Goal: Task Accomplishment & Management: Use online tool/utility

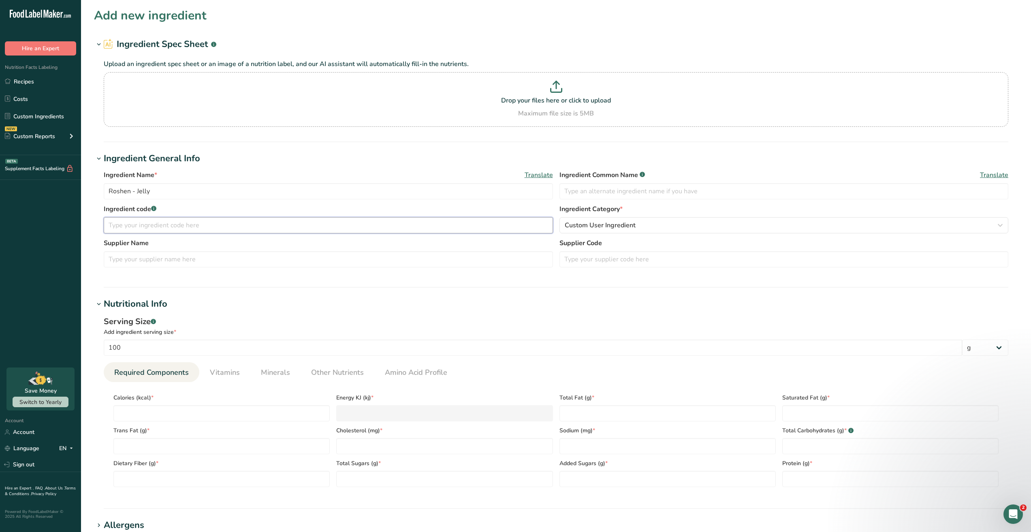
click at [175, 224] on input "text" at bounding box center [328, 225] width 449 height 16
click at [1009, 511] on icon "Open Intercom Messenger" at bounding box center [1011, 512] width 13 height 13
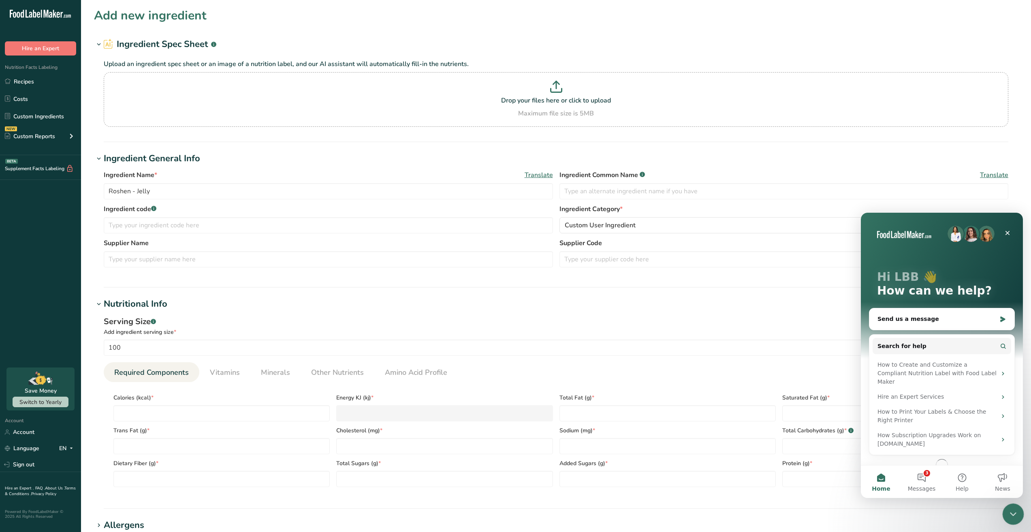
click at [1011, 511] on icon "Close Intercom Messenger" at bounding box center [1012, 513] width 10 height 10
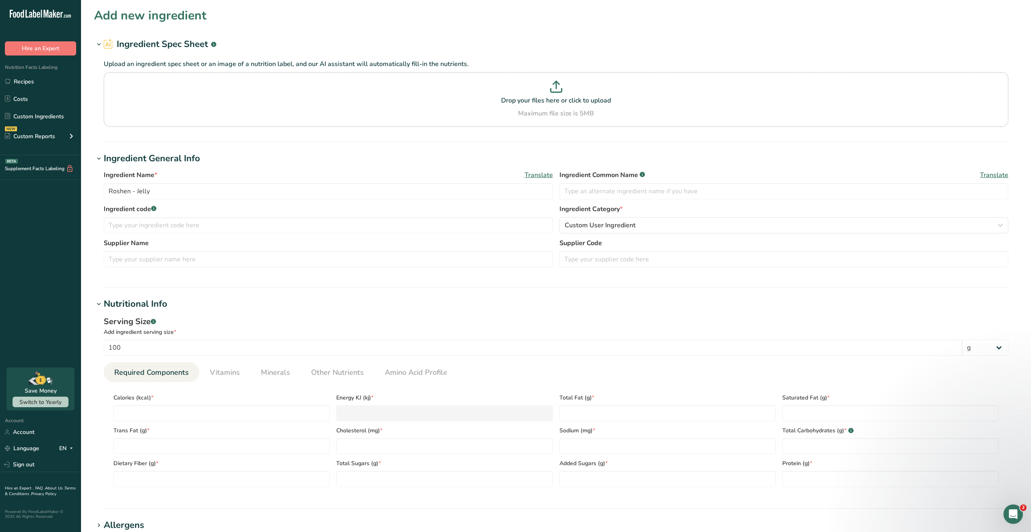
click at [1024, 516] on section "Add new ingredient Ingredient Spec Sheet .a-a{fill:#347362;}.b-a{fill:#fff;} Up…" at bounding box center [556, 391] width 950 height 782
click at [1019, 515] on div "Open Intercom Messenger" at bounding box center [1011, 512] width 27 height 27
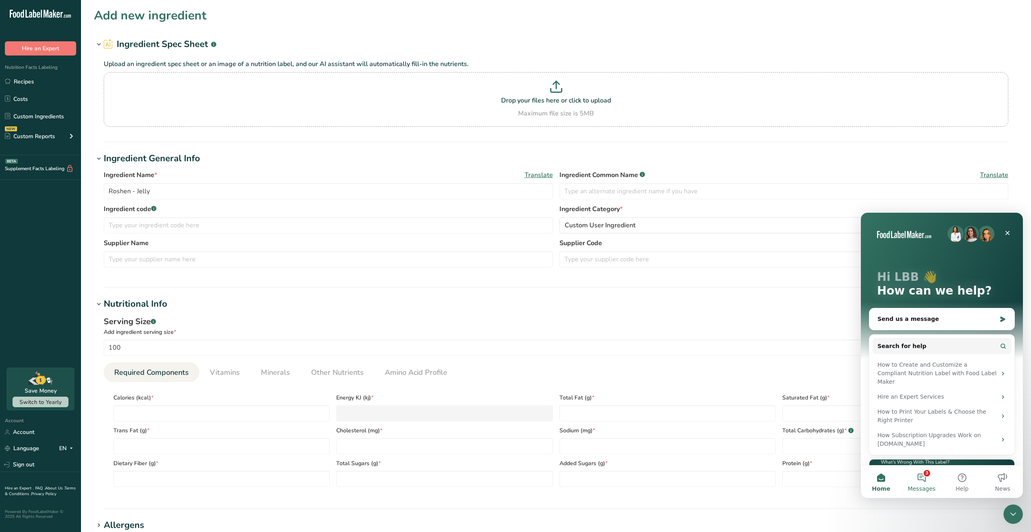
click at [920, 478] on button "3 Messages" at bounding box center [921, 481] width 40 height 32
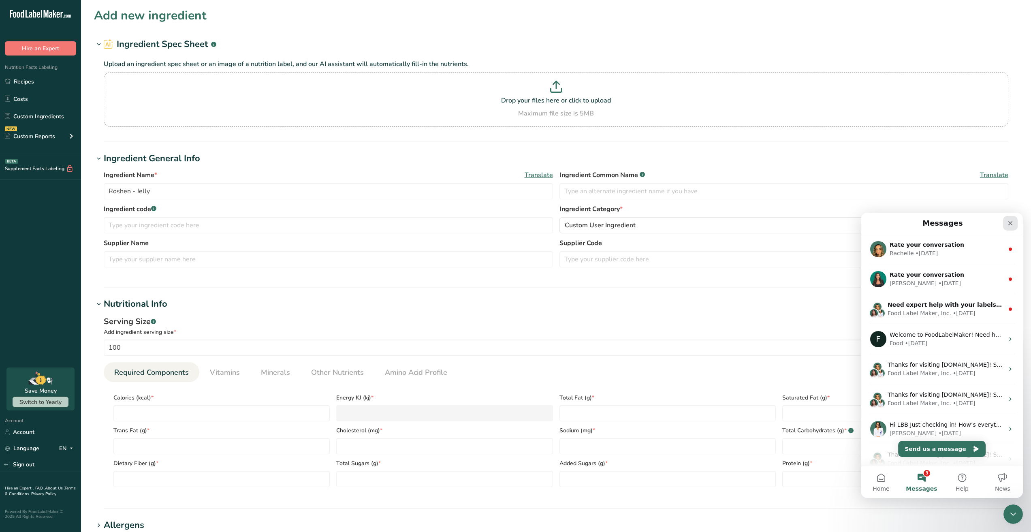
drag, startPoint x: 1009, startPoint y: 216, endPoint x: 1870, endPoint y: 431, distance: 886.9
click at [1009, 216] on div "Close" at bounding box center [1010, 223] width 15 height 15
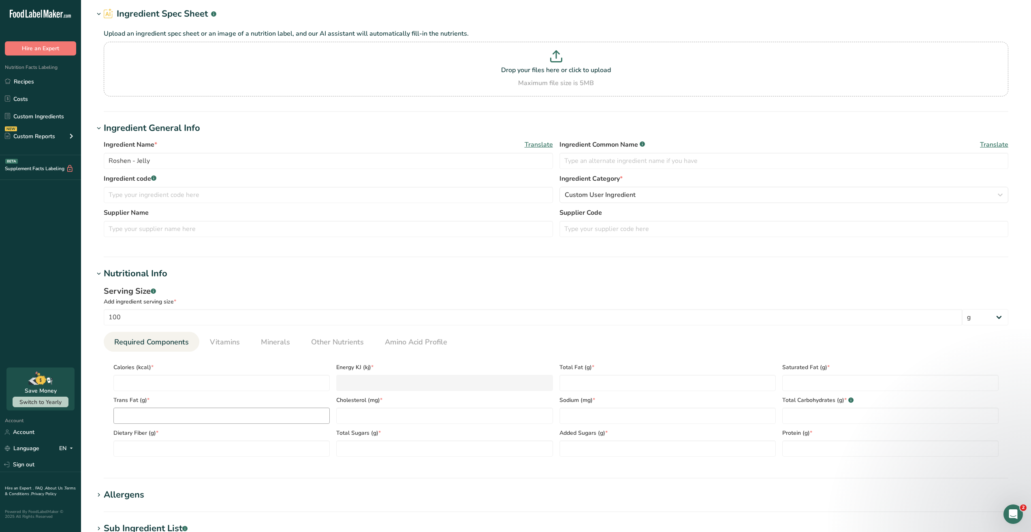
scroll to position [162, 0]
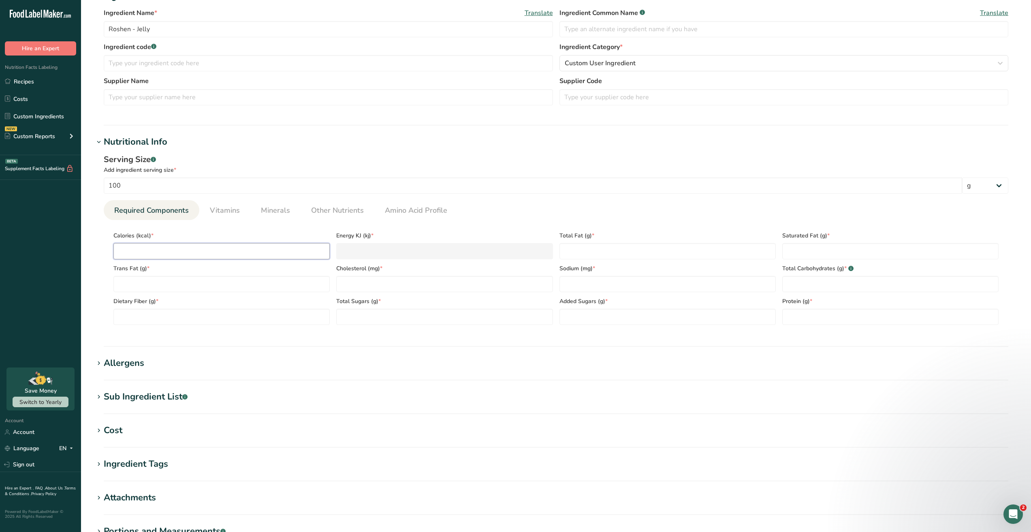
click at [221, 246] on input "number" at bounding box center [221, 251] width 216 height 16
click at [157, 249] on input "number" at bounding box center [221, 251] width 216 height 16
type input "3"
type KJ "12.6"
type input "32"
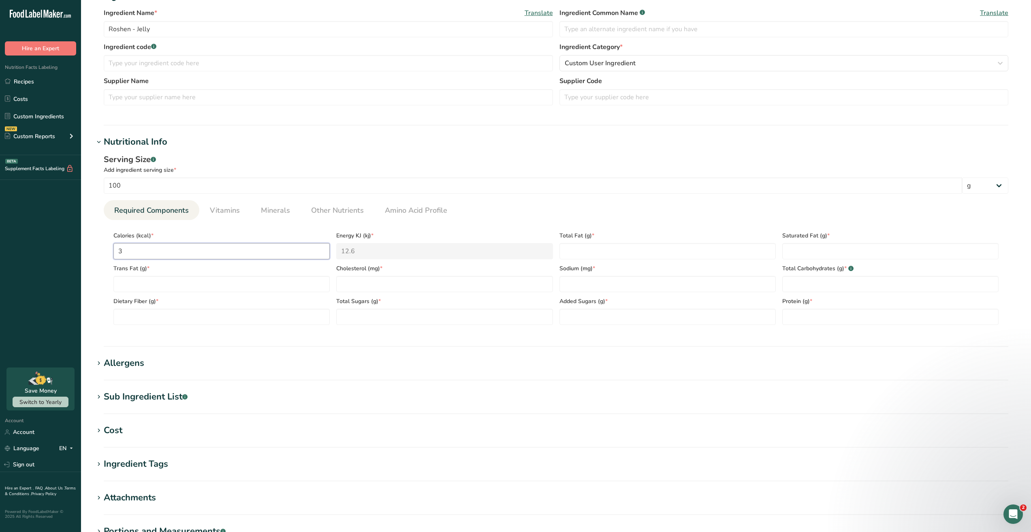
type KJ "133.9"
type input "327"
type KJ "1368.2"
type input "327"
type Fat "0"
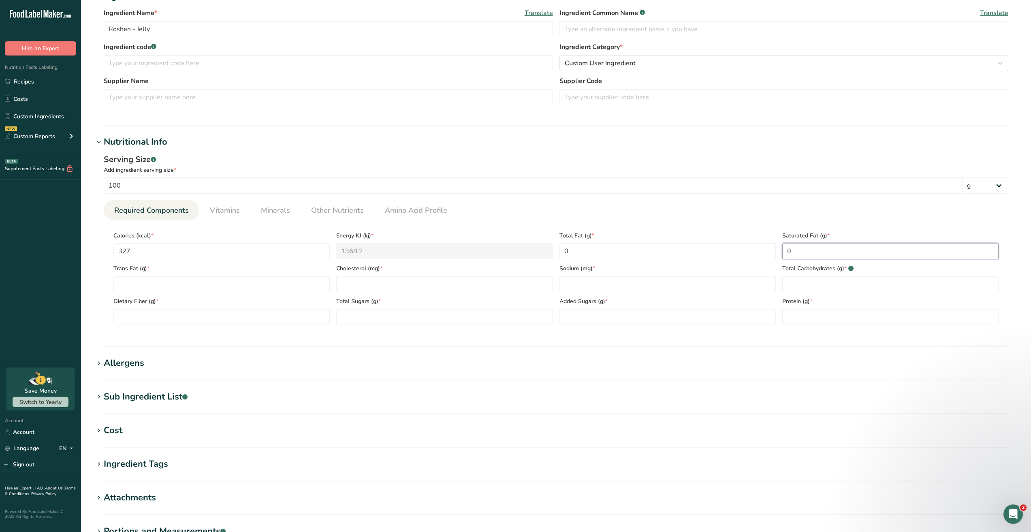
type Fat "0"
type input "0"
type input "103"
type Carbohydrates "82.2"
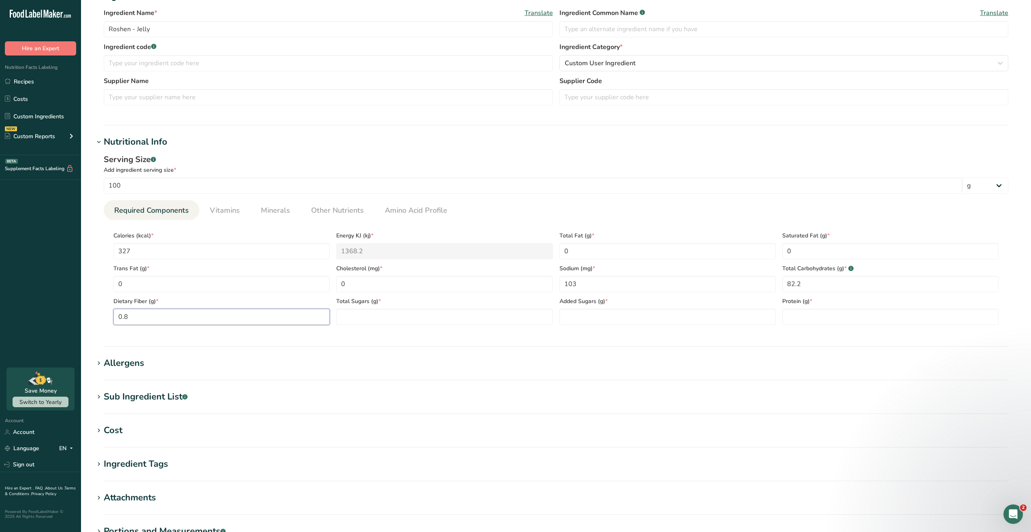
type Fiber "0.8"
type Sugars "64.5"
click at [611, 315] on Sugars "number" at bounding box center [667, 317] width 216 height 16
type Sugars "64.5"
click at [799, 324] on input "number" at bounding box center [890, 317] width 216 height 16
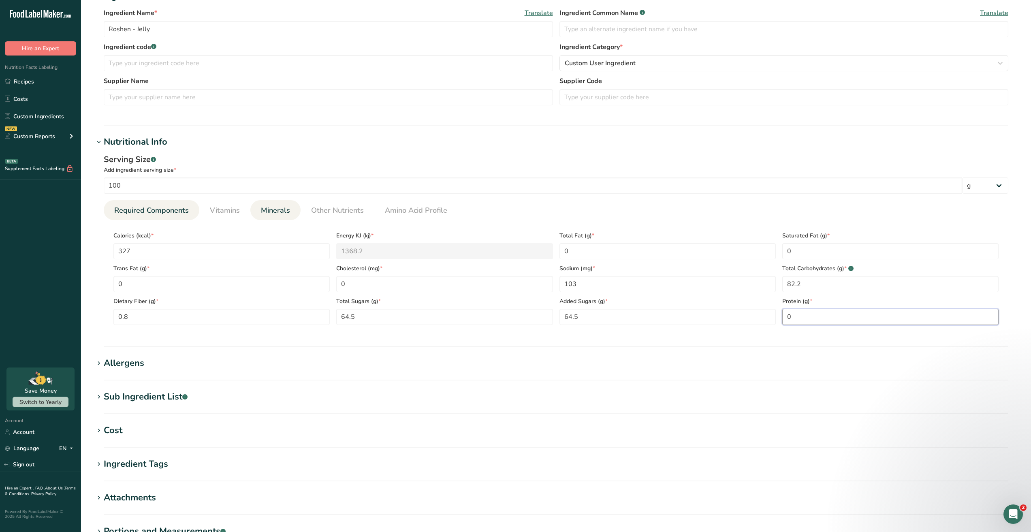
type input "0"
click at [281, 214] on span "Minerals" at bounding box center [275, 210] width 29 height 11
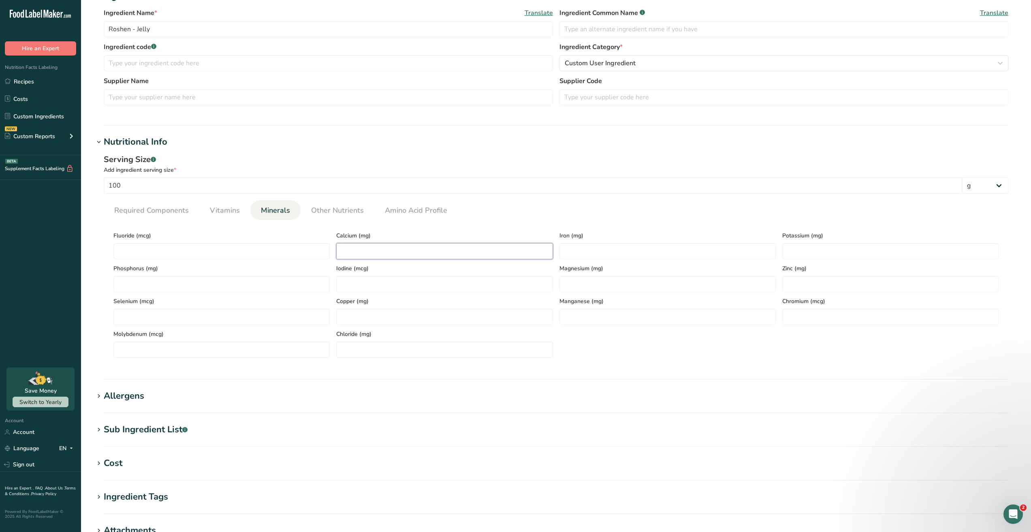
click at [386, 254] on input "number" at bounding box center [444, 251] width 216 height 16
type input "3.7"
type input "0.1"
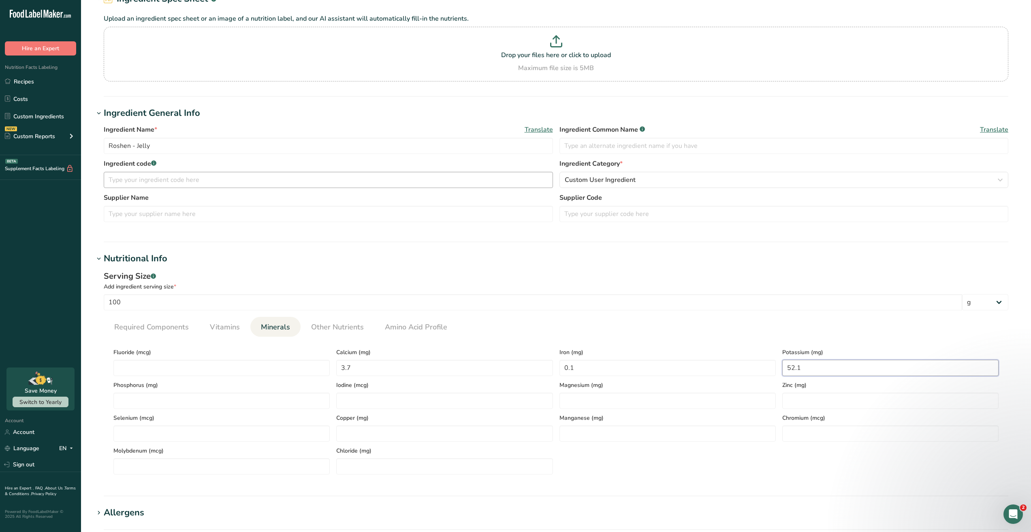
scroll to position [0, 0]
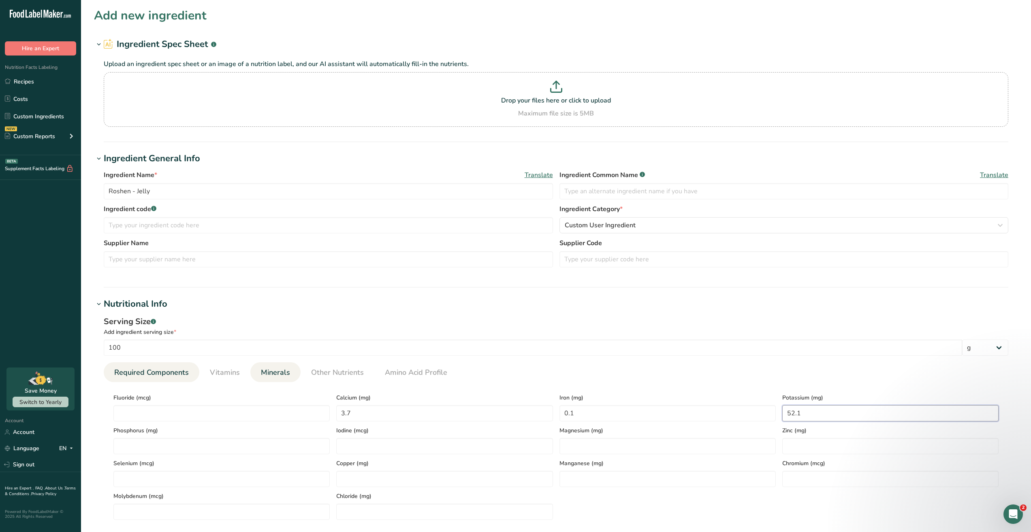
type input "52.1"
click at [149, 378] on link "Required Components" at bounding box center [151, 372] width 81 height 21
drag, startPoint x: 166, startPoint y: 202, endPoint x: 60, endPoint y: 197, distance: 106.2
click at [51, 195] on div ".a-20{fill:#fff;} Hire an Expert Nutrition Facts Labeling Recipes Costs Custom …" at bounding box center [515, 404] width 1031 height 808
drag, startPoint x: 184, startPoint y: 195, endPoint x: 194, endPoint y: 193, distance: 9.9
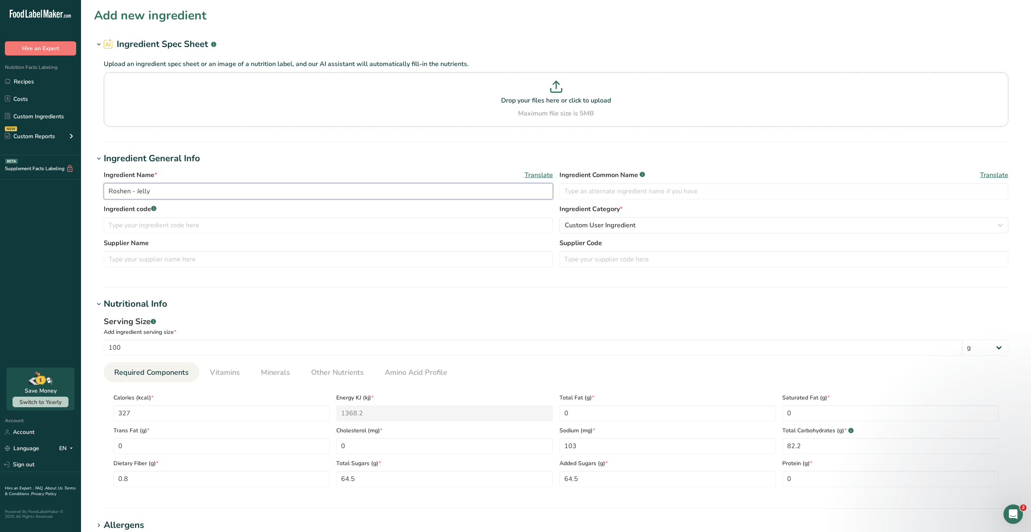
click at [184, 195] on input "Roshen - Jelly" at bounding box center [328, 191] width 449 height 16
click at [224, 191] on input "Roshen - Jelly" at bounding box center [328, 191] width 449 height 16
drag, startPoint x: 127, startPoint y: 187, endPoint x: 54, endPoint y: 189, distance: 72.9
click at [74, 188] on div ".a-20{fill:#fff;} Hire an Expert Nutrition Facts Labeling Recipes Costs Custom …" at bounding box center [515, 404] width 1031 height 808
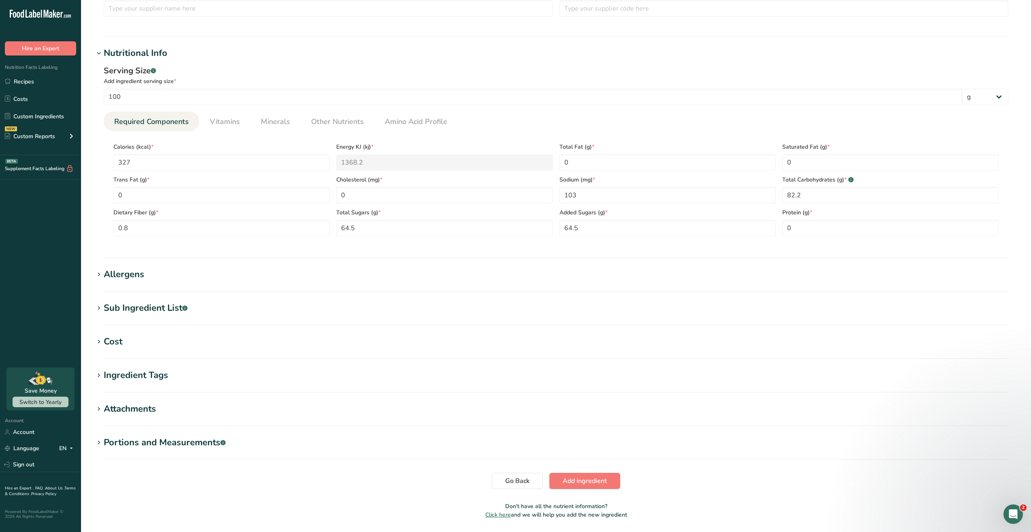
scroll to position [277, 0]
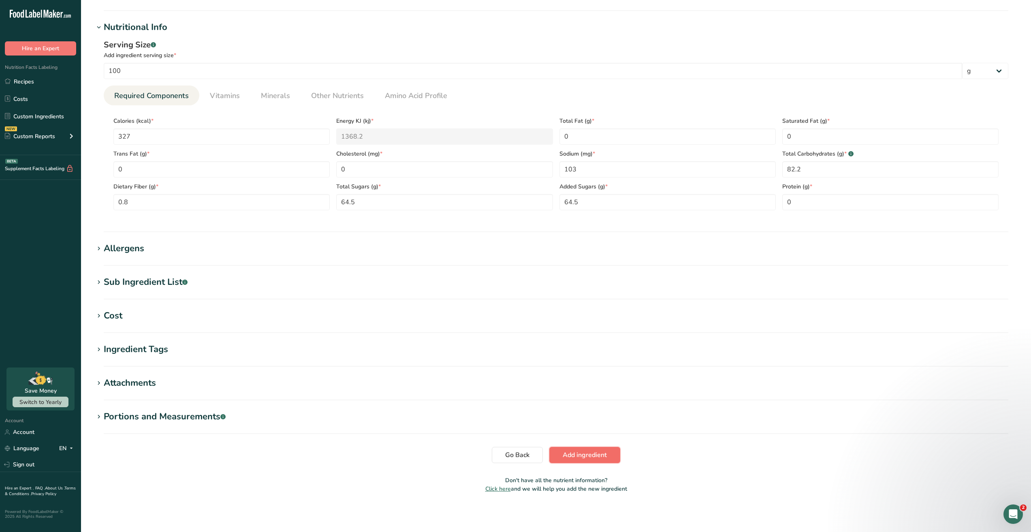
click at [572, 456] on span "Add ingredient" at bounding box center [584, 455] width 44 height 10
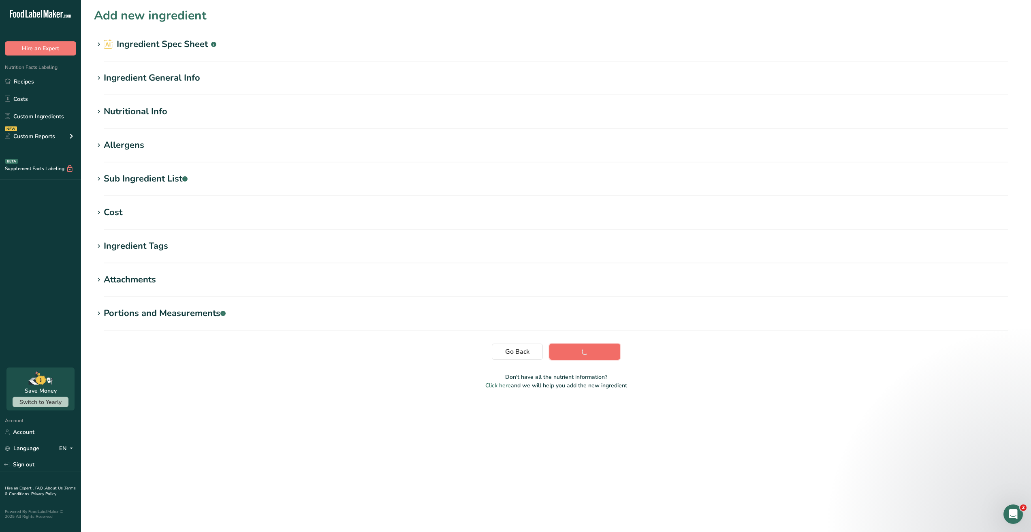
scroll to position [0, 0]
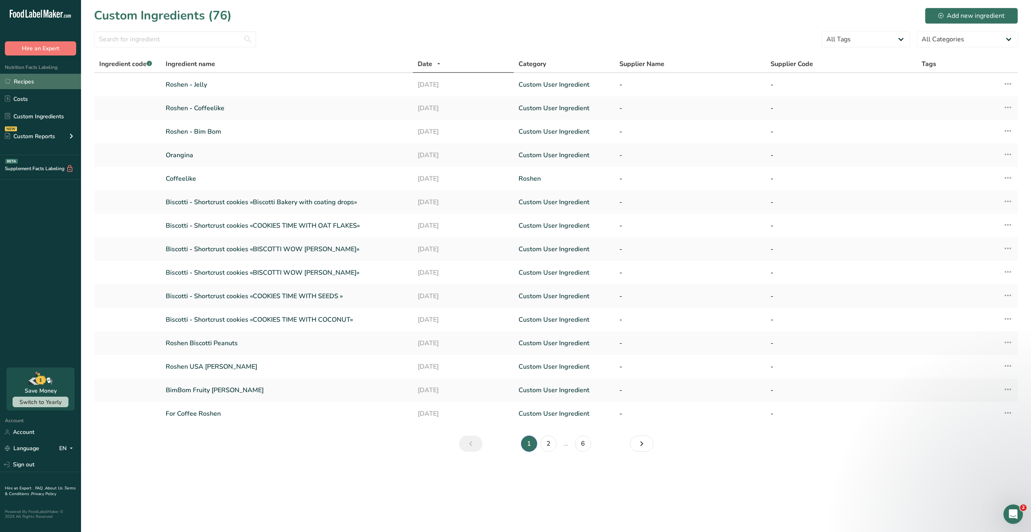
click at [38, 79] on link "Recipes" at bounding box center [40, 81] width 81 height 15
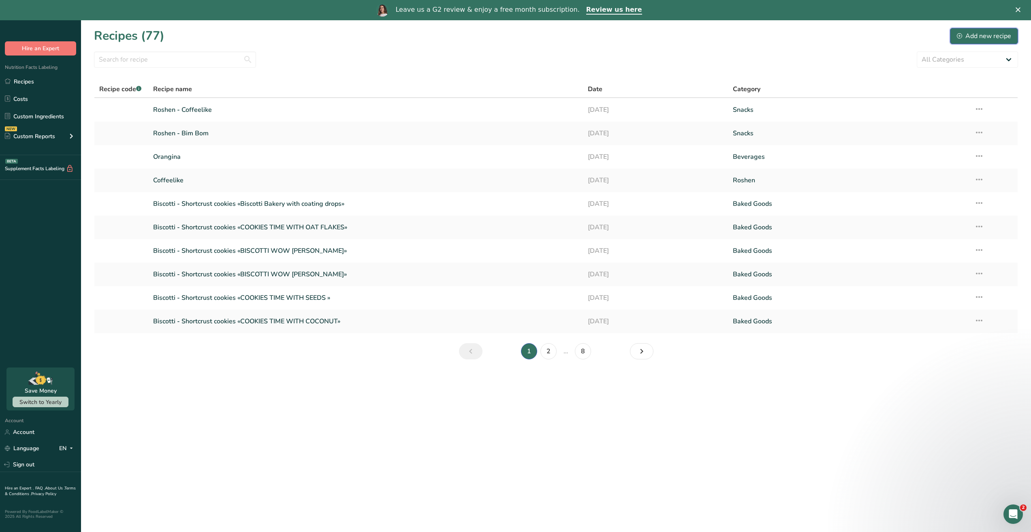
click at [978, 35] on div "Add new recipe" at bounding box center [983, 36] width 54 height 10
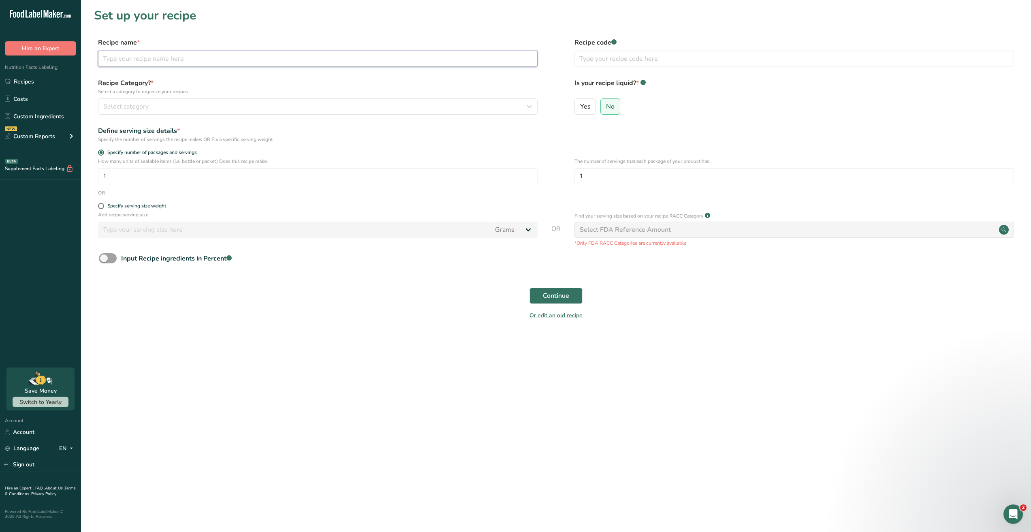
click at [178, 60] on input "text" at bounding box center [317, 59] width 439 height 16
paste input "Roshen - Jelly"
type input "Roshen - Jelly"
click at [159, 109] on div "Select category" at bounding box center [315, 107] width 424 height 10
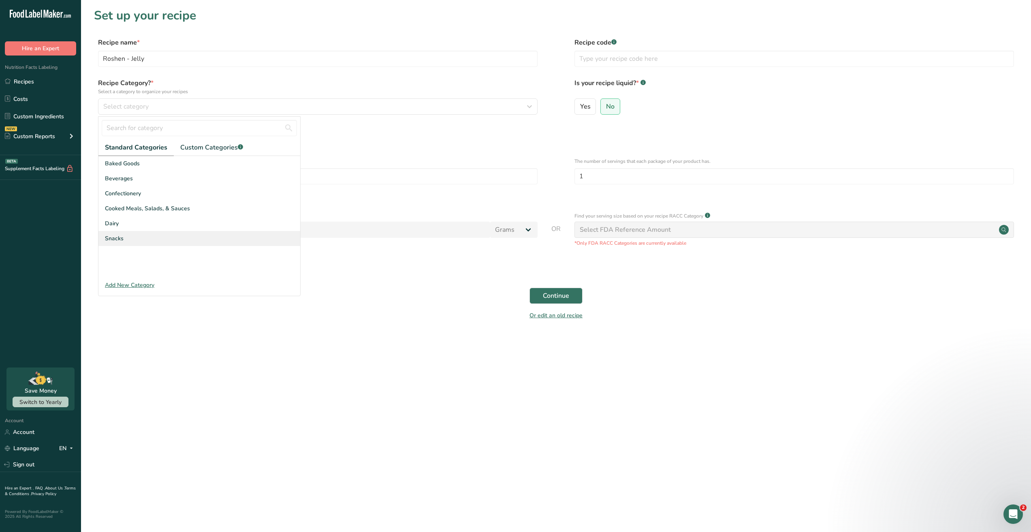
click at [118, 237] on span "Snacks" at bounding box center [114, 238] width 19 height 9
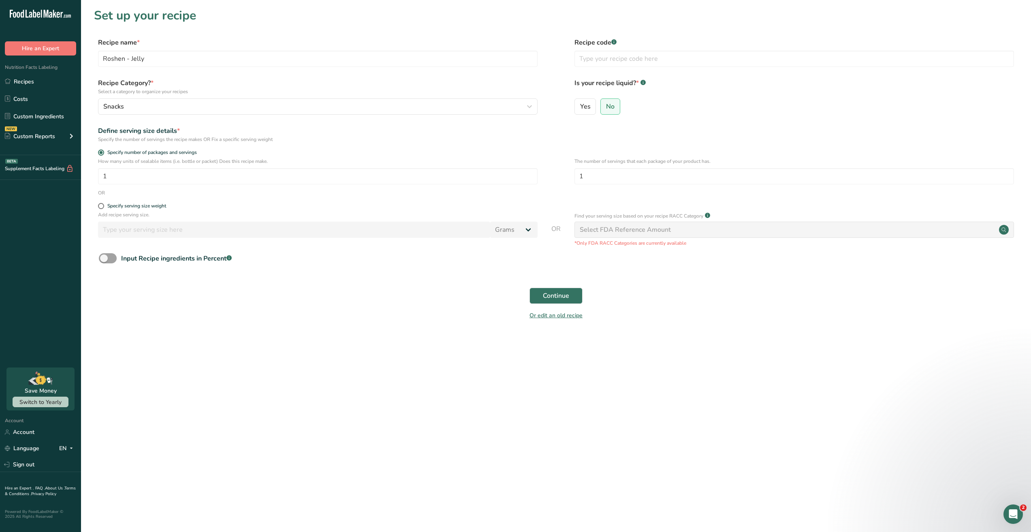
drag, startPoint x: 397, startPoint y: 349, endPoint x: 392, endPoint y: 349, distance: 4.9
click at [394, 349] on main "Set up your recipe Recipe name * Roshen - Jelly Recipe code .a-a{fill:#347362;}…" at bounding box center [515, 266] width 1031 height 532
click at [106, 205] on span "Specify serving size weight" at bounding box center [135, 206] width 62 height 6
click at [103, 205] on input "Specify serving size weight" at bounding box center [100, 205] width 5 height 5
radio input "true"
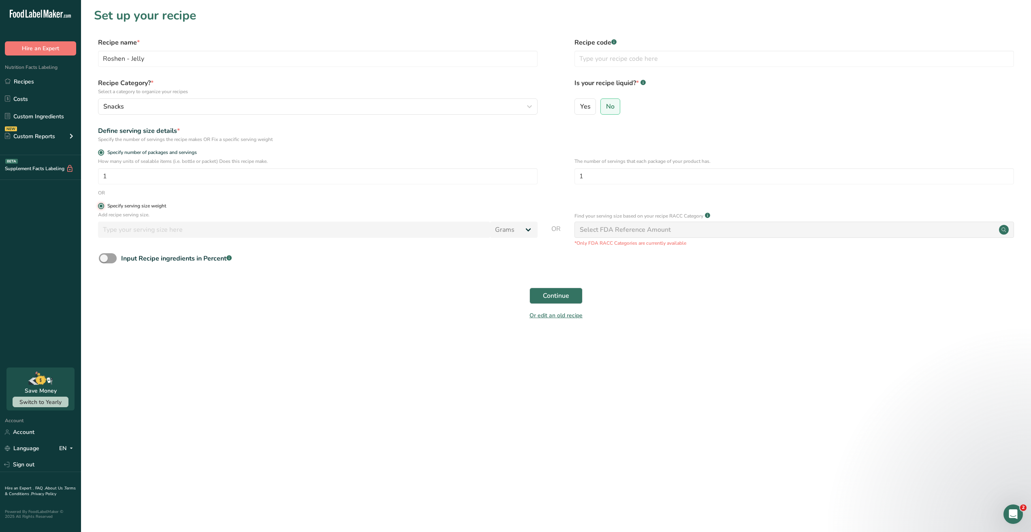
radio input "false"
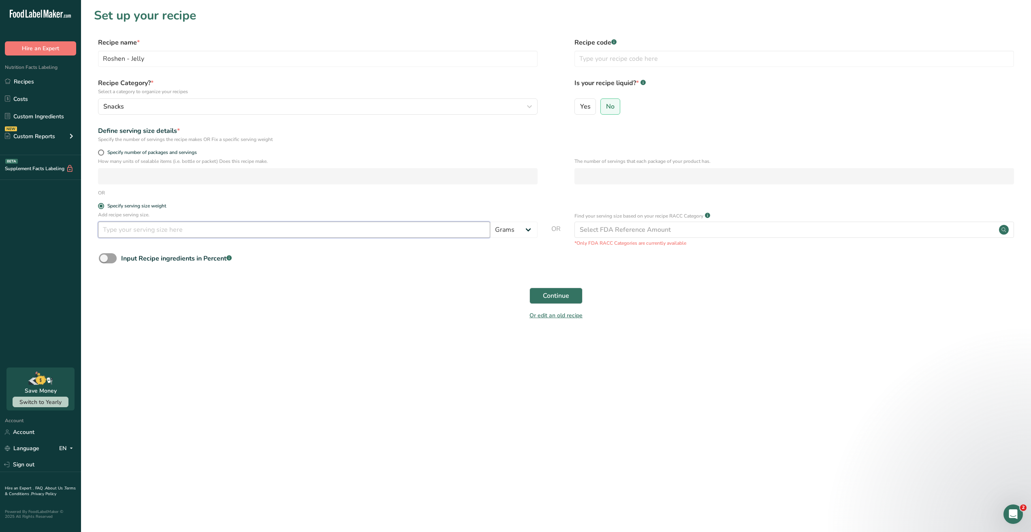
click at [192, 228] on input "number" at bounding box center [294, 229] width 392 height 16
type input "37.28"
click at [298, 349] on main "Set up your recipe Recipe name * Roshen - Jelly Recipe code .a-a{fill:#347362;}…" at bounding box center [515, 266] width 1031 height 532
click at [543, 291] on span "Continue" at bounding box center [556, 296] width 26 height 10
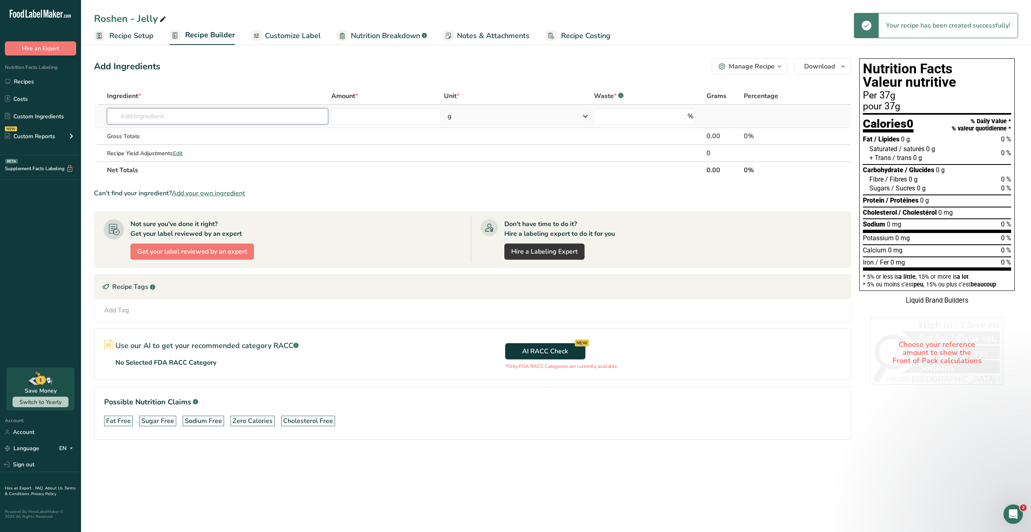
click at [165, 116] on input "text" at bounding box center [217, 116] width 221 height 16
paste input "Roshen - Jelly"
type input "Roshen - Jelly"
click at [161, 132] on div "Roshen - Jelly" at bounding box center [211, 132] width 196 height 9
type input "Roshen - Jelly"
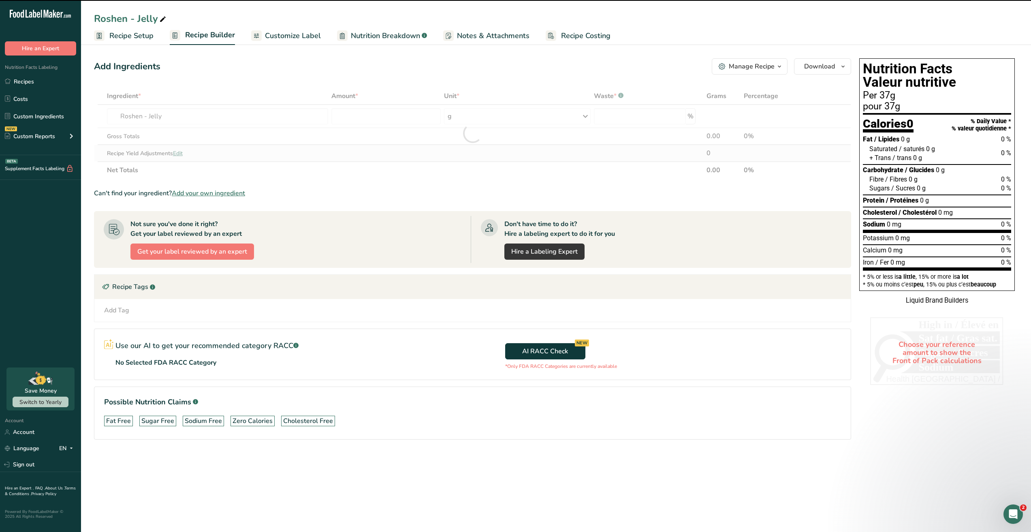
type input "0"
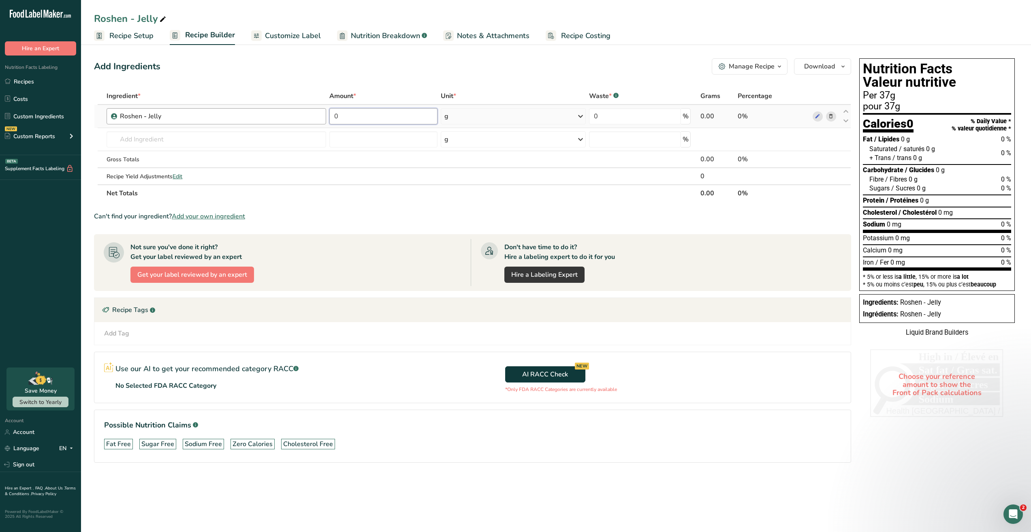
drag, startPoint x: 285, startPoint y: 119, endPoint x: 280, endPoint y: 119, distance: 5.3
click at [280, 119] on tr "Roshen - Jelly 0 g Weight Units g kg mg See more Volume Units l Volume units re…" at bounding box center [472, 116] width 756 height 23
type input "351"
drag, startPoint x: 493, startPoint y: 82, endPoint x: 503, endPoint y: 82, distance: 9.7
click at [503, 82] on div "Add Ingredients Manage Recipe Delete Recipe Duplicate Recipe Scale Recipe Save …" at bounding box center [475, 271] width 762 height 433
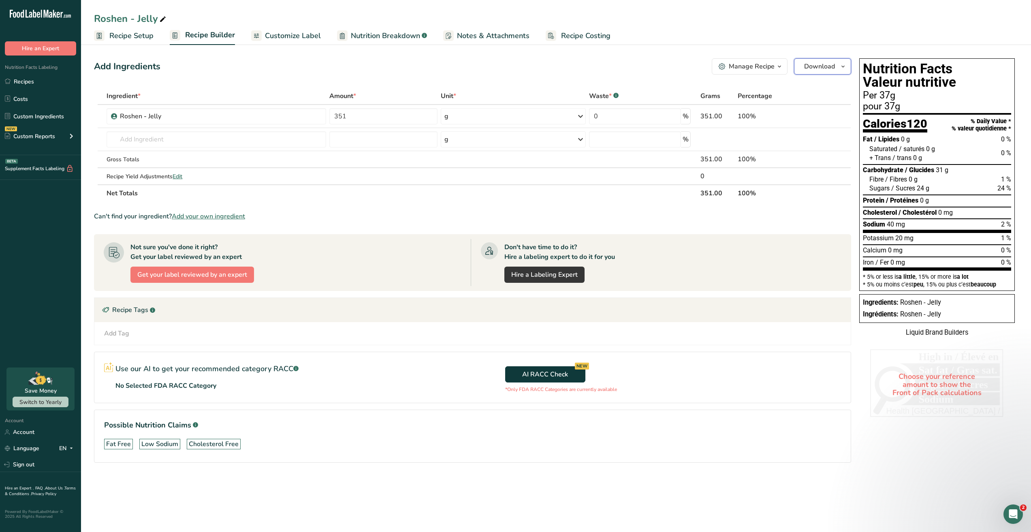
click at [836, 68] on button "Download" at bounding box center [822, 66] width 57 height 16
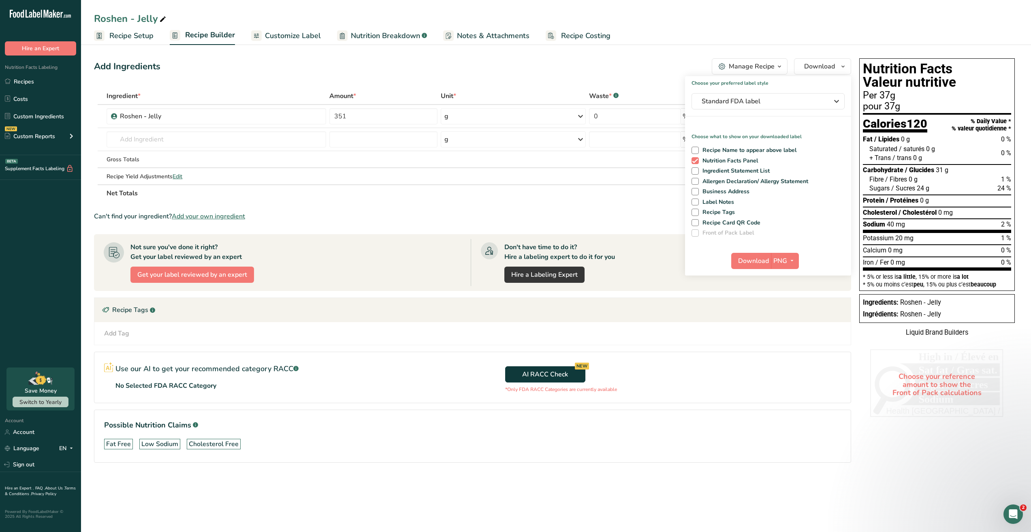
click at [811, 27] on ul "Recipe Setup Recipe Builder Customize Label Nutrition Breakdown .a-a{fill:#3473…" at bounding box center [556, 35] width 950 height 19
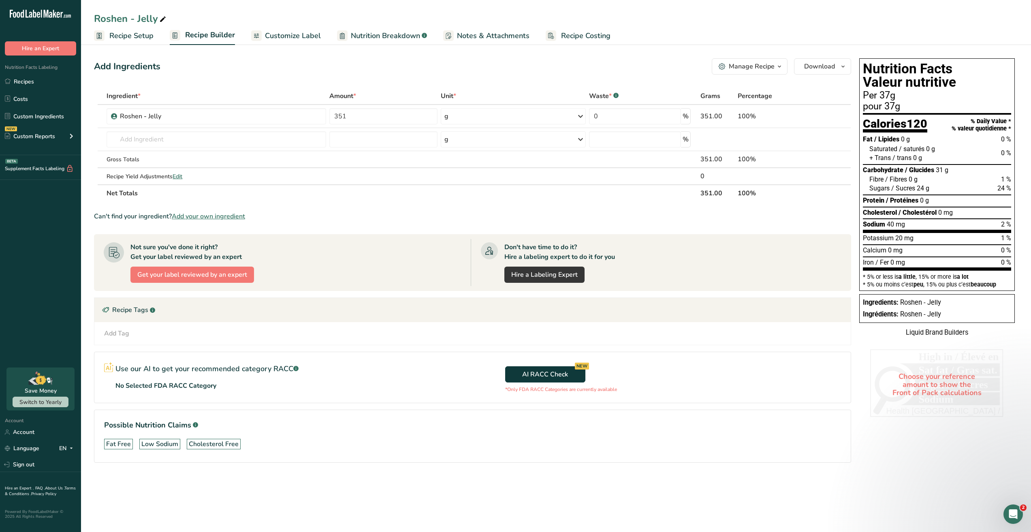
click at [266, 36] on span "Customize Label" at bounding box center [293, 35] width 56 height 11
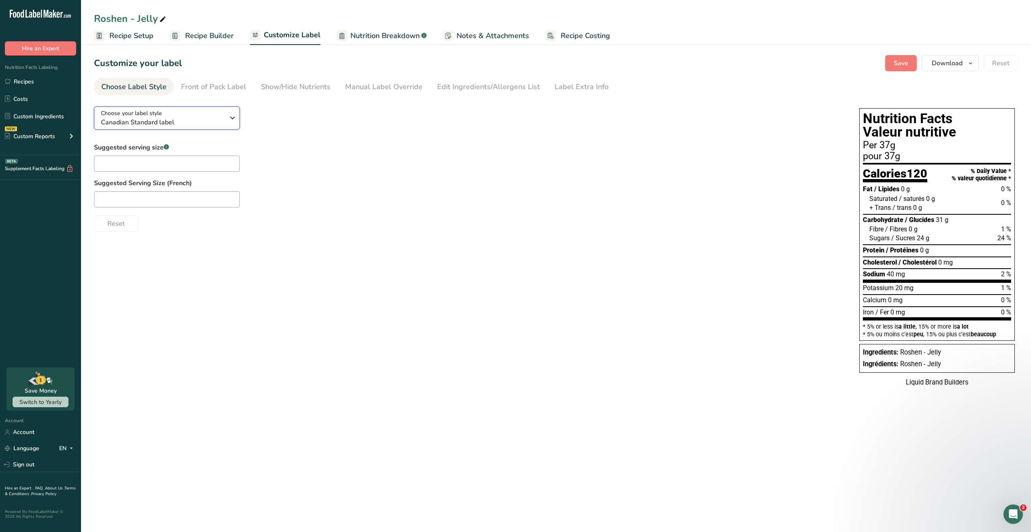
click at [165, 118] on span "Canadian Standard label" at bounding box center [163, 122] width 124 height 10
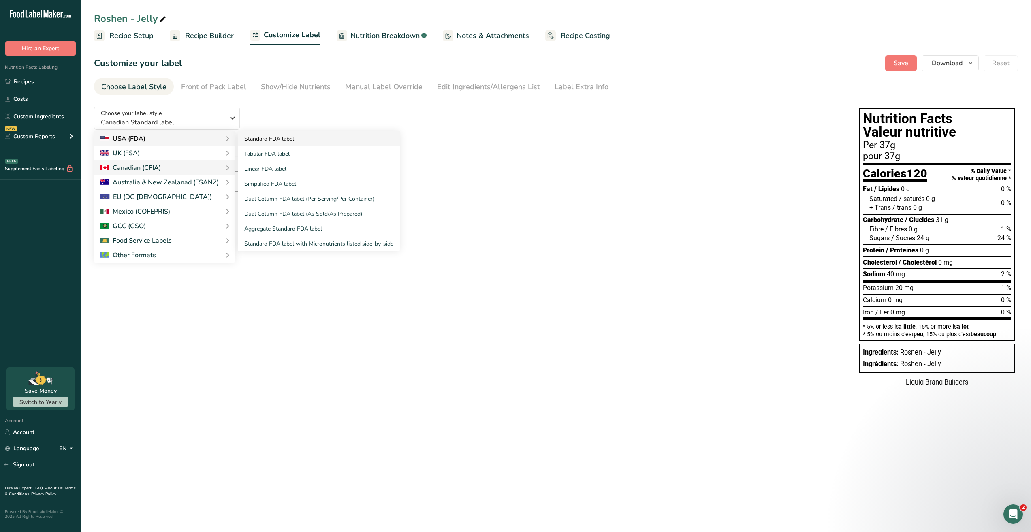
click at [275, 140] on link "Standard FDA label" at bounding box center [319, 138] width 162 height 15
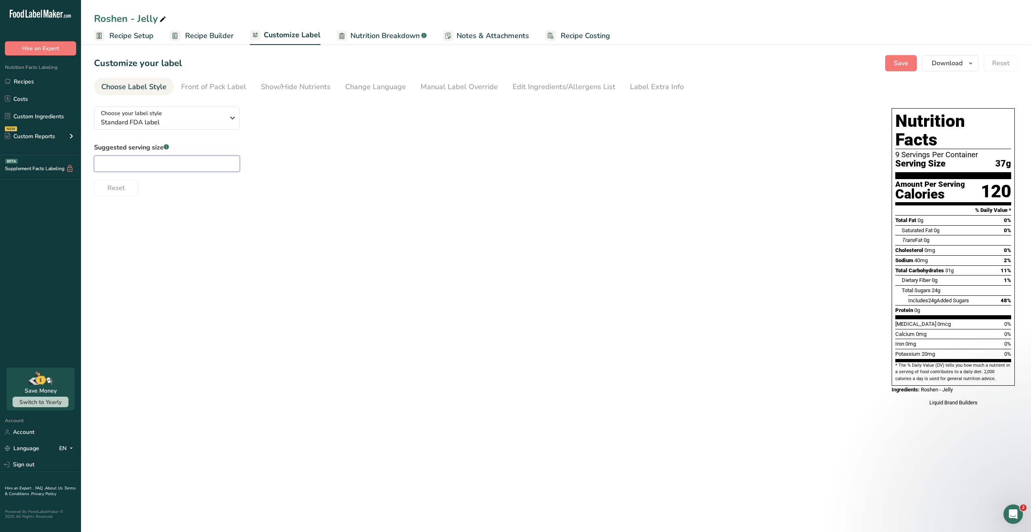
click at [203, 169] on input "text" at bounding box center [167, 163] width 146 height 16
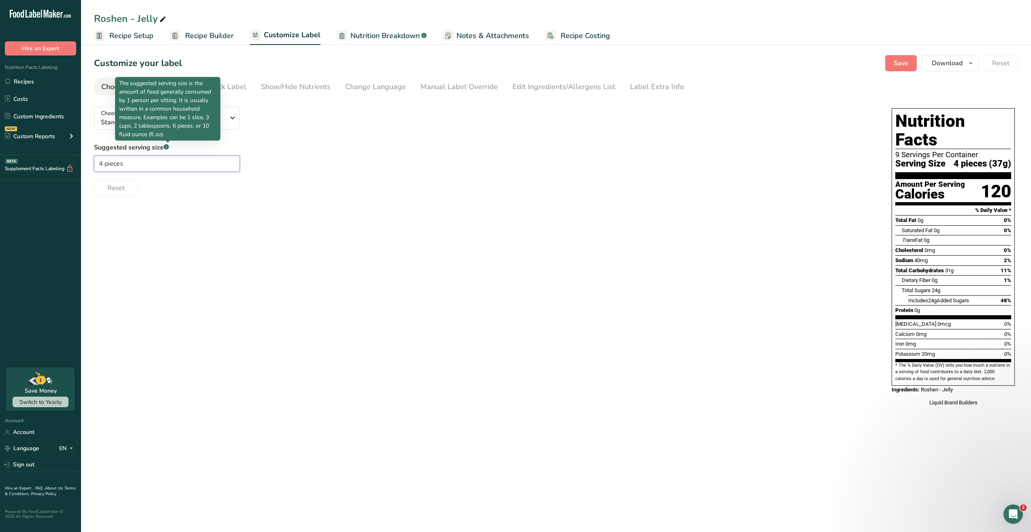
type input "4 pieces"
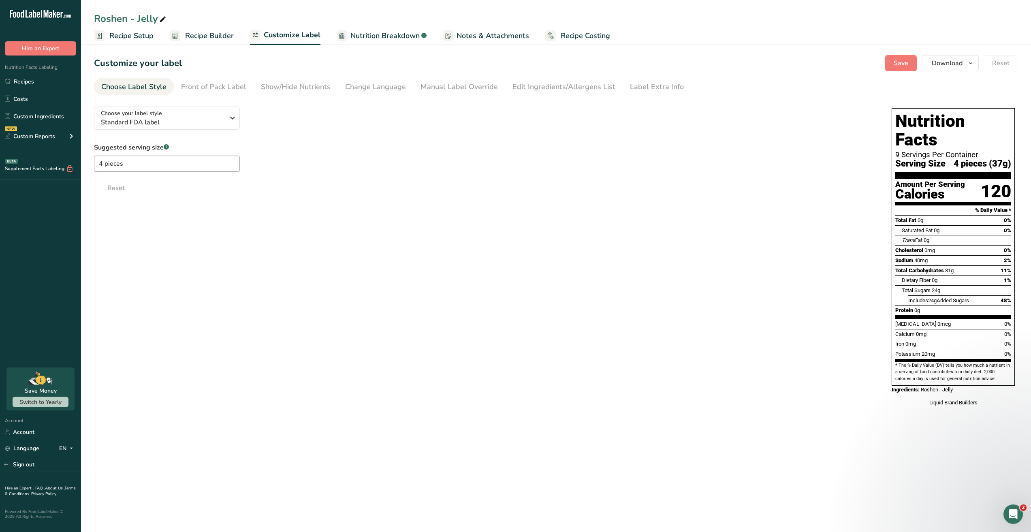
click at [375, 200] on div "Choose your label style Standard FDA label USA (FDA) Standard FDA label Tabular…" at bounding box center [556, 257] width 924 height 314
click at [954, 62] on span "Download" at bounding box center [946, 63] width 31 height 10
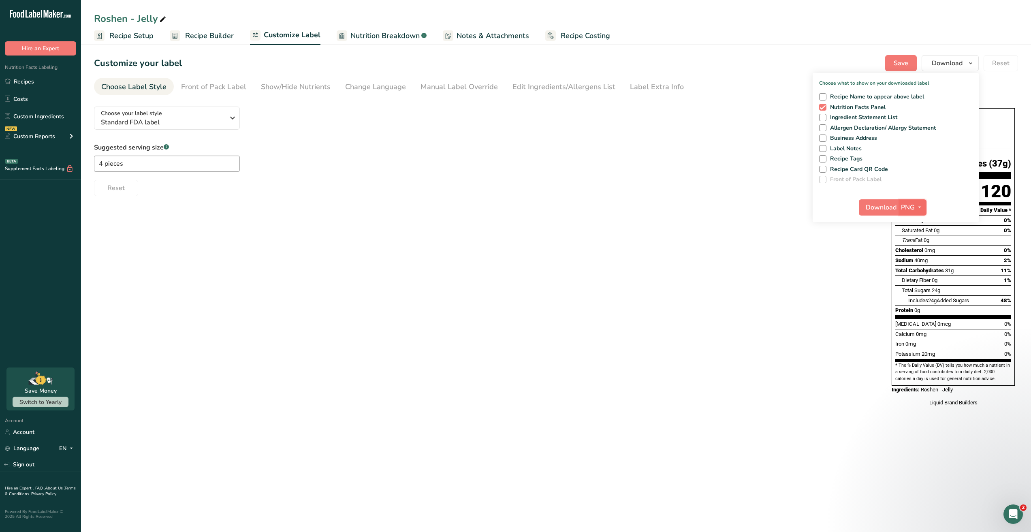
click at [917, 212] on icon "button" at bounding box center [919, 207] width 6 height 10
click at [913, 262] on link "PDF" at bounding box center [913, 263] width 26 height 13
click at [875, 207] on span "Download" at bounding box center [881, 207] width 31 height 10
click at [754, 204] on div "Choose your label style Standard FDA label USA (FDA) Standard FDA label Tabular…" at bounding box center [556, 257] width 924 height 314
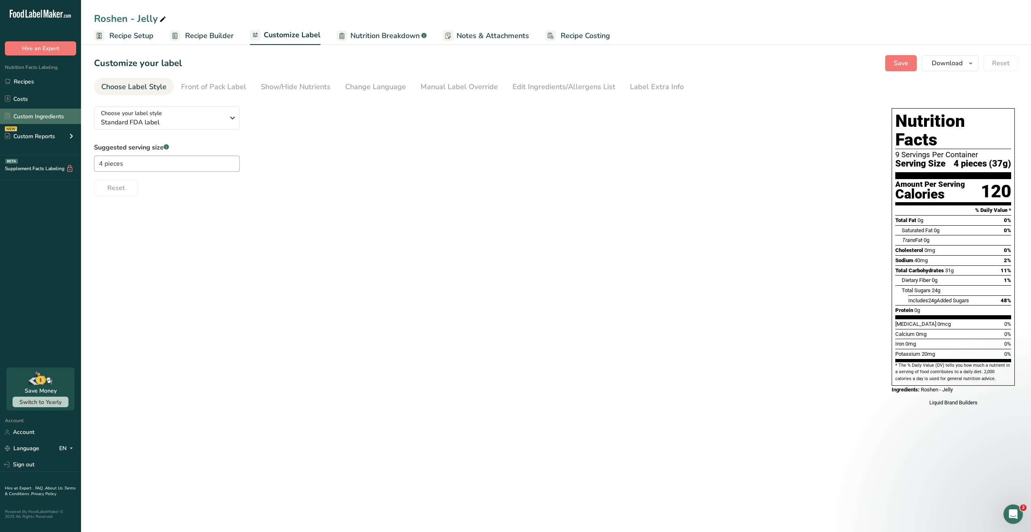
click at [35, 119] on link "Custom Ingredients" at bounding box center [40, 116] width 81 height 15
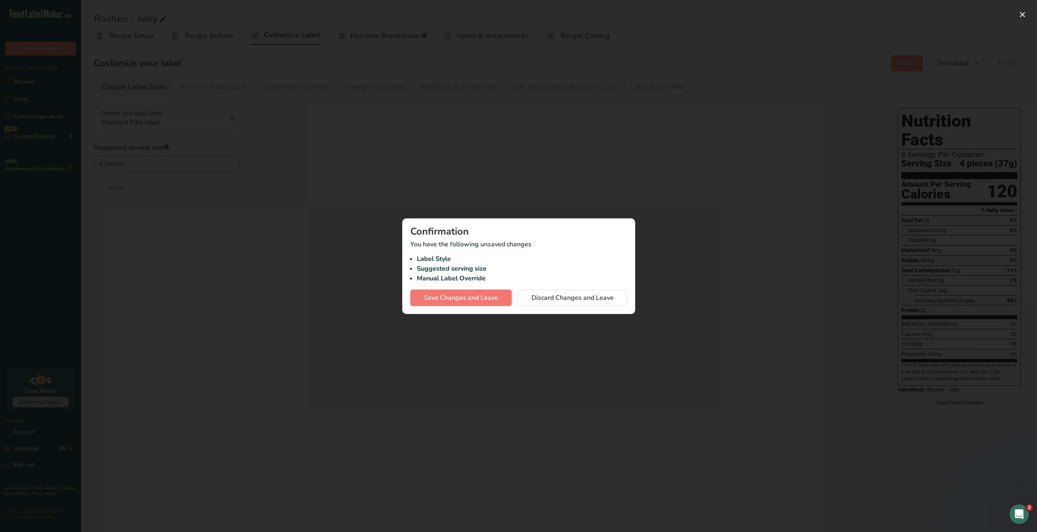
click at [473, 305] on button "Save Changes and Leave" at bounding box center [460, 298] width 101 height 16
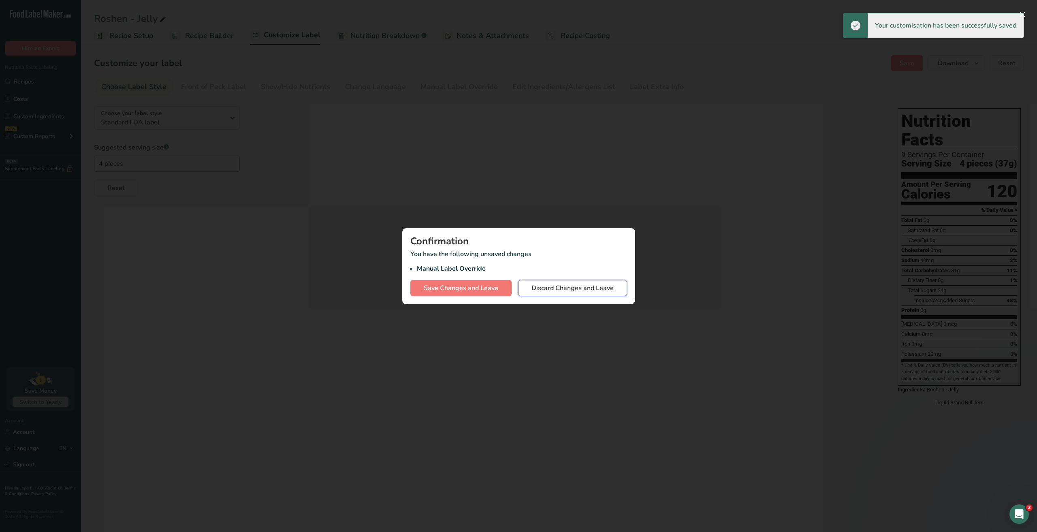
click at [547, 284] on span "Discard Changes and Leave" at bounding box center [572, 288] width 82 height 10
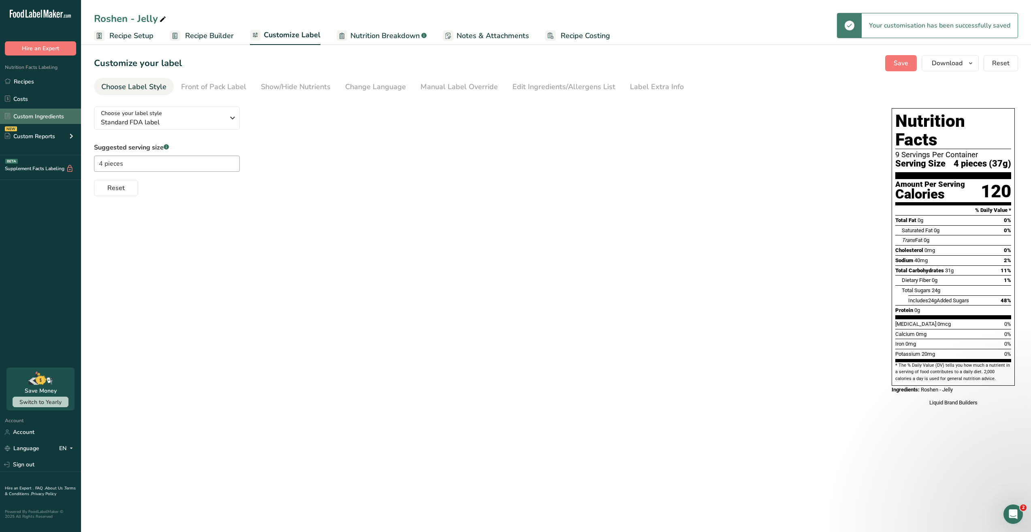
click at [30, 109] on link "Custom Ingredients" at bounding box center [40, 116] width 81 height 15
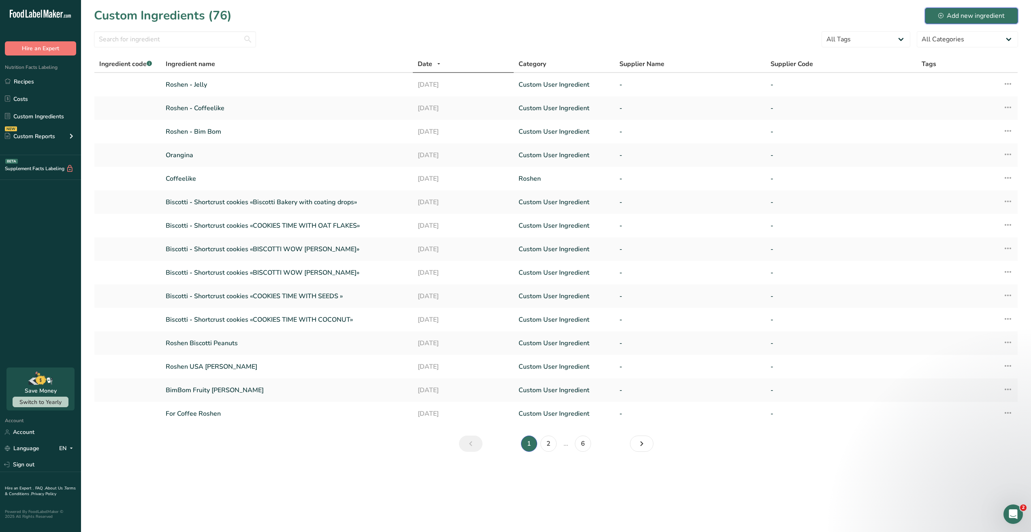
click at [941, 14] on icon at bounding box center [940, 15] width 5 height 5
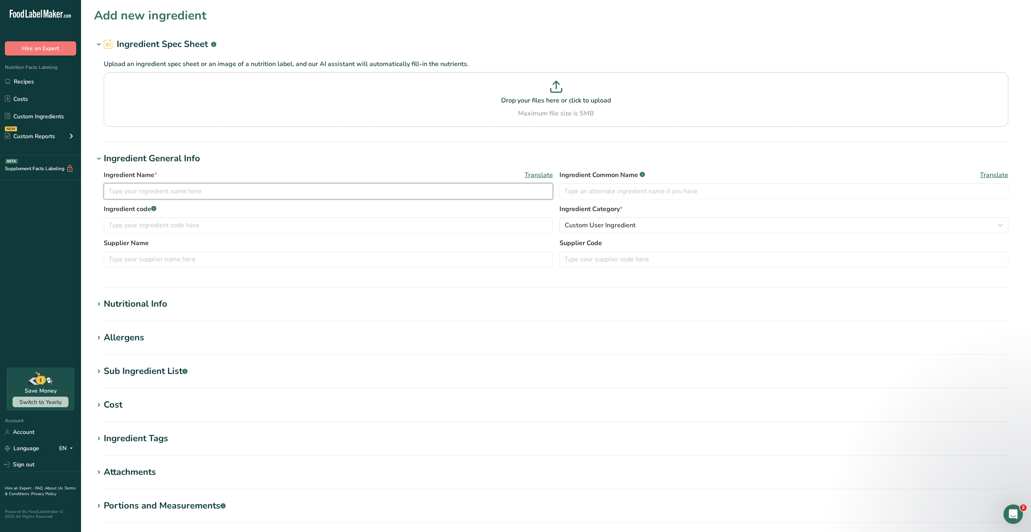
click at [169, 192] on input "text" at bounding box center [328, 191] width 449 height 16
type input "Roshen - Milky Splash"
click at [142, 302] on div "Nutritional Info" at bounding box center [136, 303] width 64 height 13
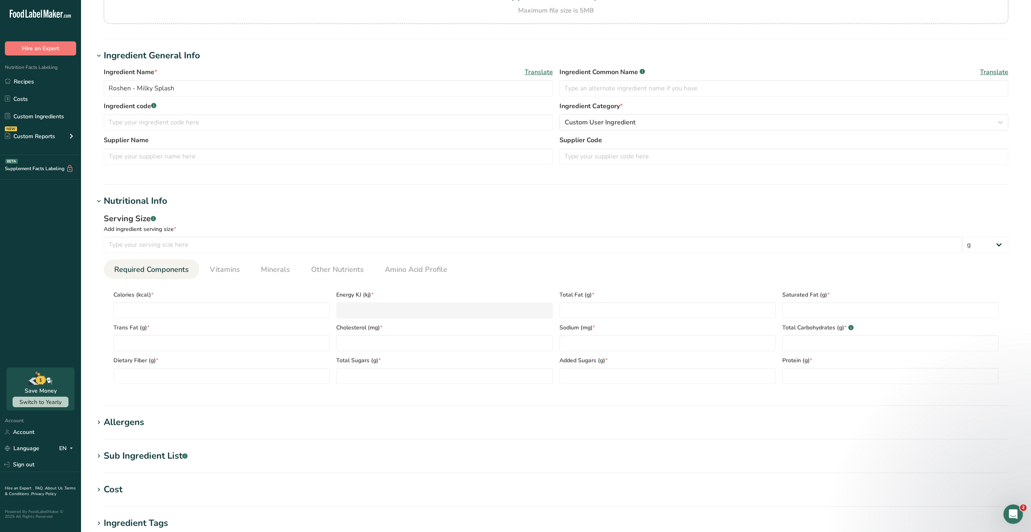
scroll to position [162, 0]
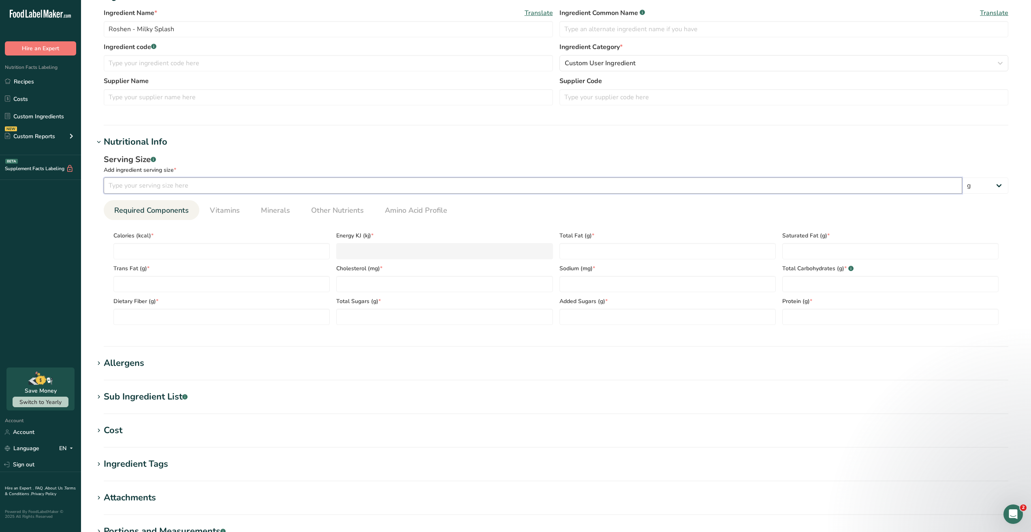
click at [195, 183] on input "number" at bounding box center [533, 185] width 858 height 16
type input "100"
type input "5"
type KJ "20.9"
type input "51"
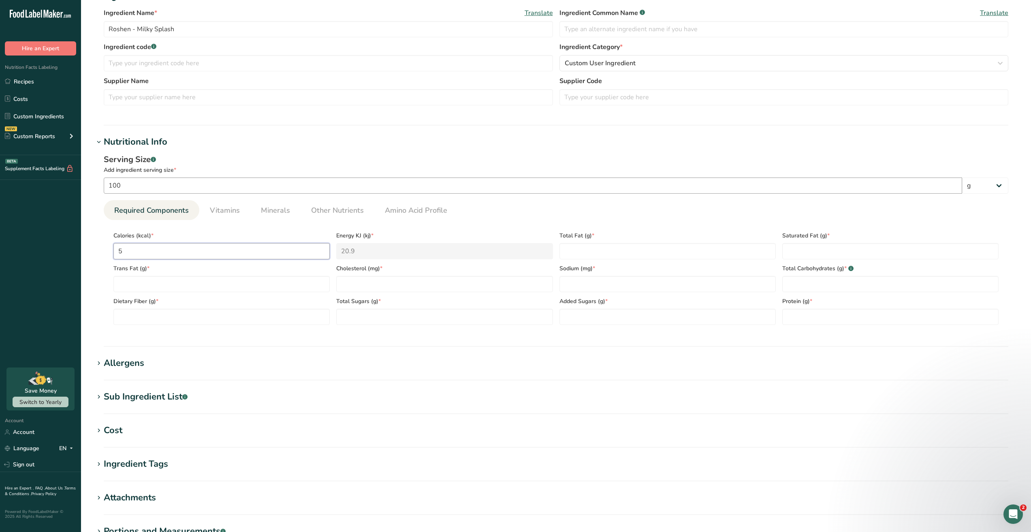
type KJ "213.4"
type input "511"
type KJ "2138"
type input "511"
type Fat "28.2"
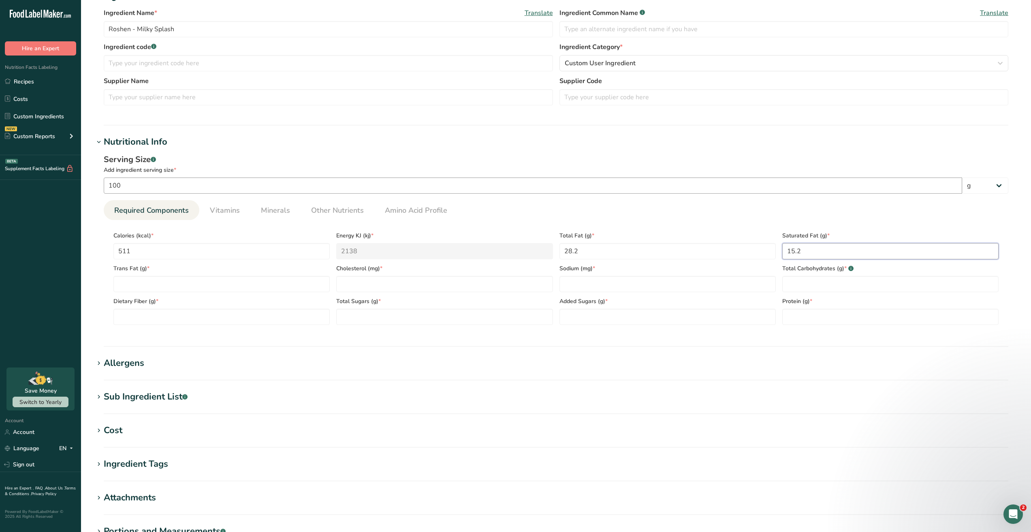
type Fat "15.2"
type Fat "0.3"
type input "10.1"
type input "76"
type Carbohydrates "60.9"
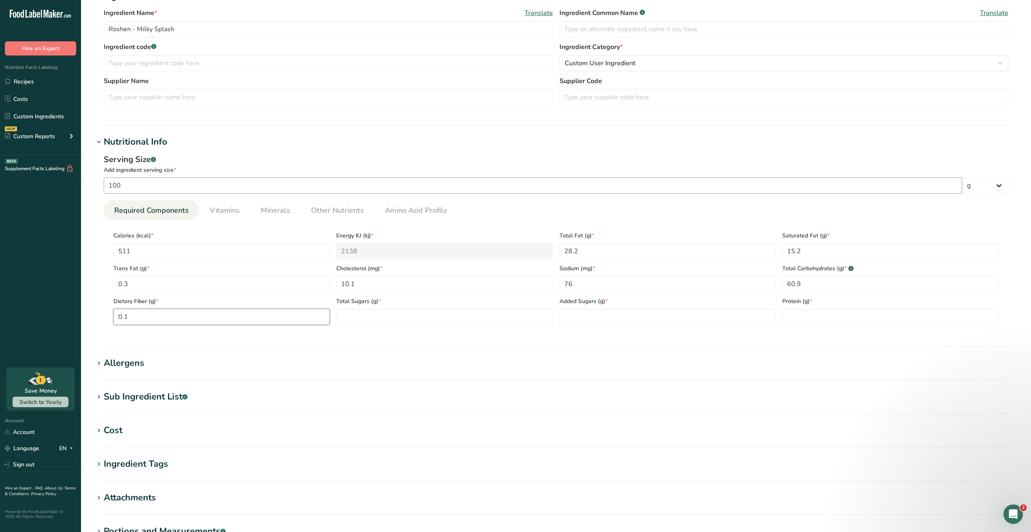
type Fiber "0.1"
type Sugars "47.1"
click at [359, 343] on section "Nutritional Info Serving Size .a-a{fill:#347362;}.b-a{fill:#fff;} Add ingredien…" at bounding box center [556, 240] width 924 height 211
drag, startPoint x: 566, startPoint y: 319, endPoint x: 571, endPoint y: 318, distance: 5.5
click at [566, 319] on Sugars "number" at bounding box center [667, 317] width 216 height 16
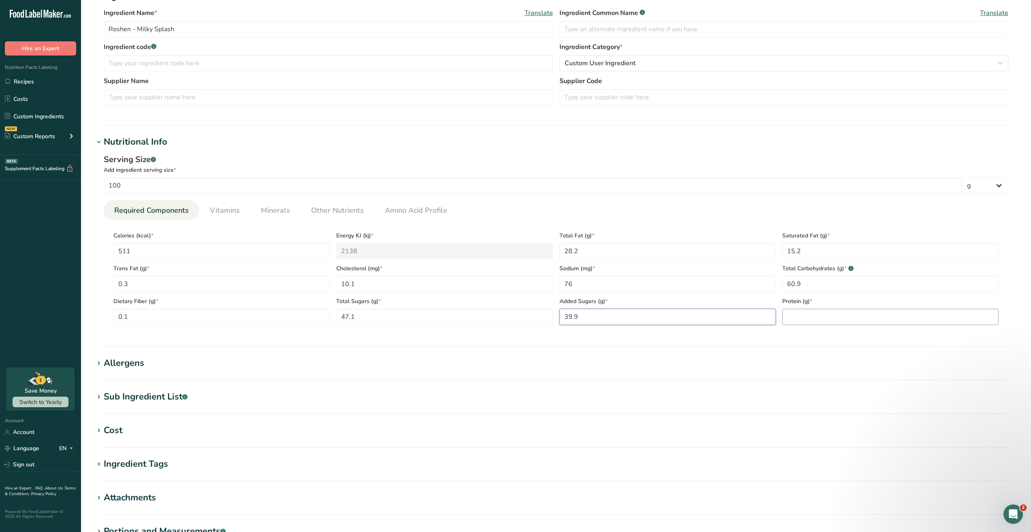
type Sugars "39.9"
drag, startPoint x: 813, startPoint y: 315, endPoint x: 817, endPoint y: 317, distance: 4.5
click at [813, 315] on input "number" at bounding box center [890, 317] width 216 height 16
click at [837, 322] on input "number" at bounding box center [890, 317] width 216 height 16
drag, startPoint x: 843, startPoint y: 305, endPoint x: 845, endPoint y: 319, distance: 14.2
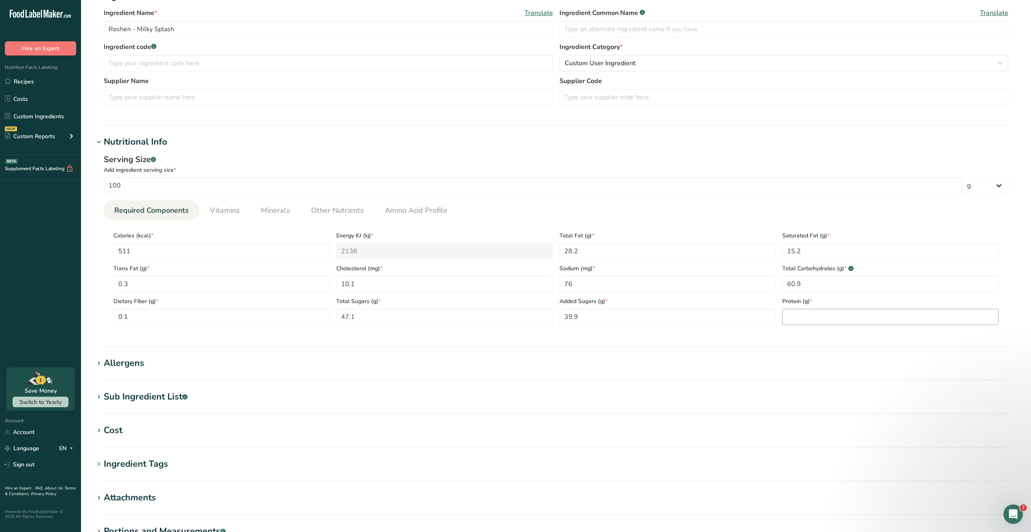
click at [843, 305] on span "Protein (g) *" at bounding box center [890, 301] width 216 height 9
click at [845, 319] on input "number" at bounding box center [890, 317] width 216 height 16
type input "3.7"
click at [389, 163] on div "Serving Size .a-a{fill:#347362;}.b-a{fill:#fff;}" at bounding box center [556, 159] width 904 height 12
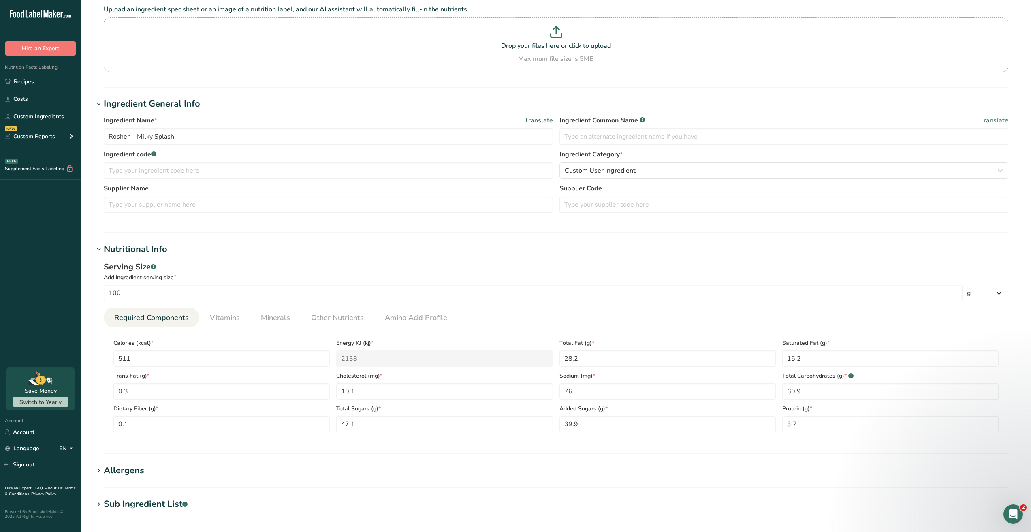
scroll to position [0, 0]
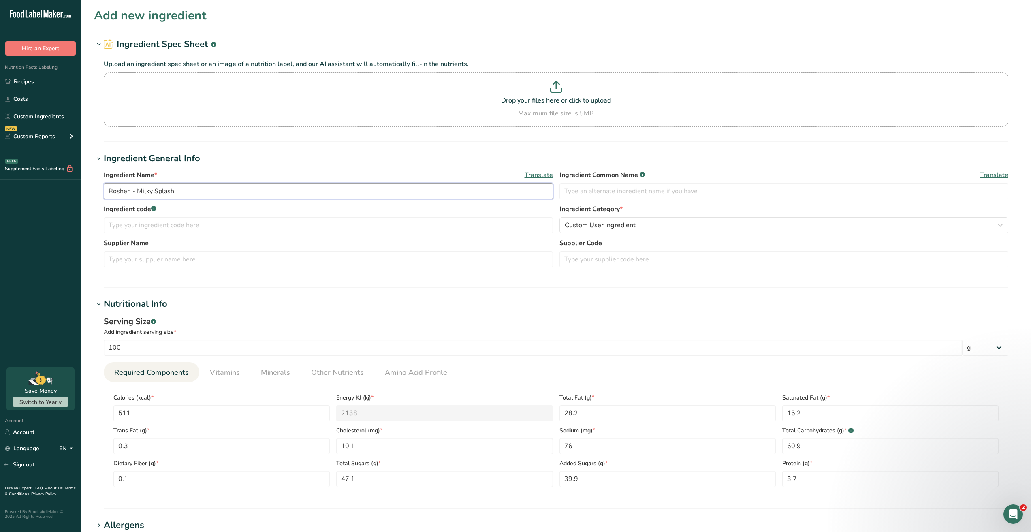
drag, startPoint x: 219, startPoint y: 189, endPoint x: 28, endPoint y: 204, distance: 191.7
click at [69, 202] on div ".a-20{fill:#fff;} Hire an Expert Nutrition Facts Labeling Recipes Costs Custom …" at bounding box center [515, 404] width 1031 height 808
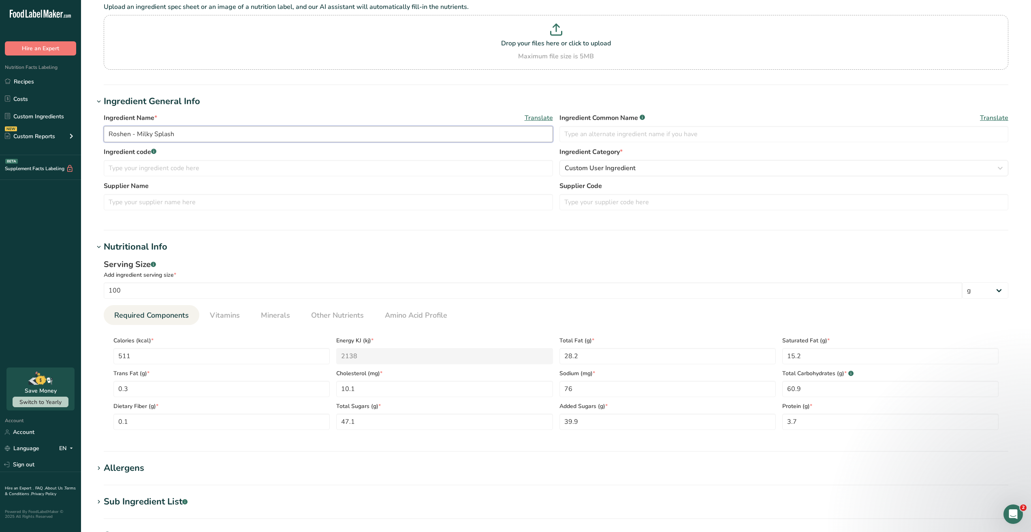
scroll to position [277, 0]
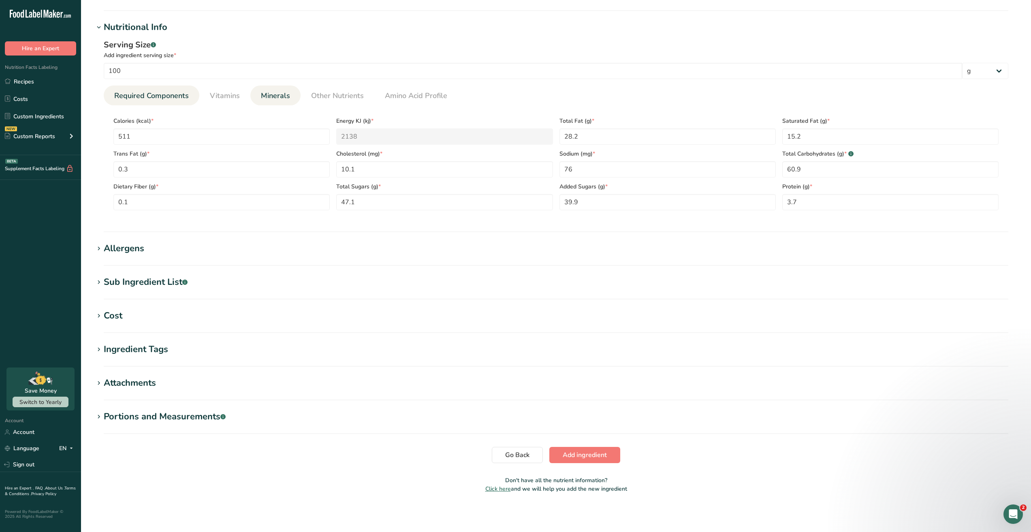
click at [273, 97] on span "Minerals" at bounding box center [275, 95] width 29 height 11
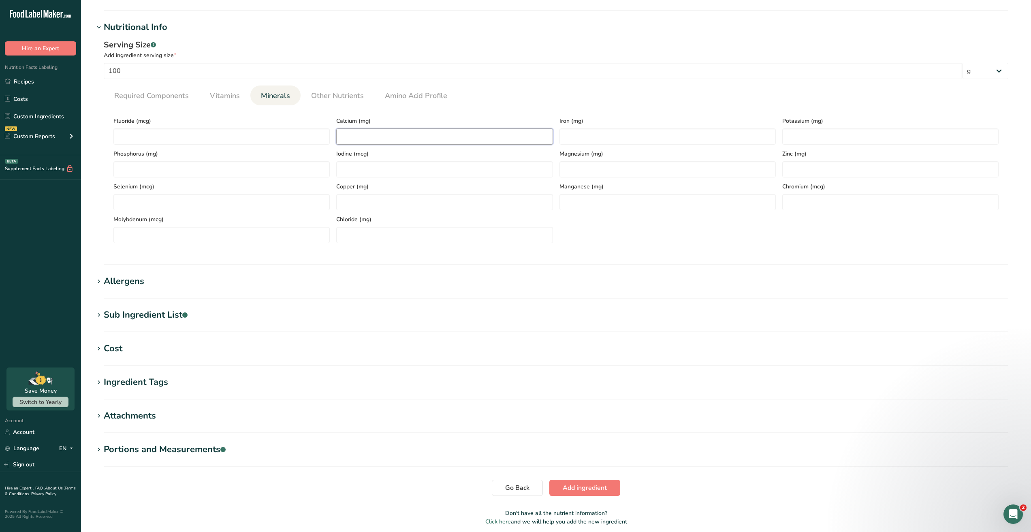
click at [456, 135] on input "number" at bounding box center [444, 136] width 216 height 16
type input "145.7"
type input "0.2"
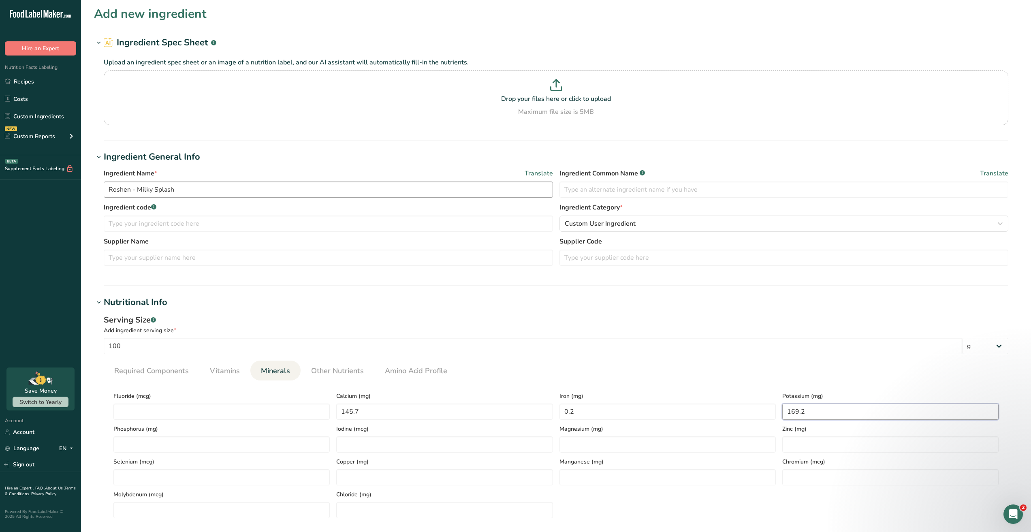
scroll to position [0, 0]
type input "169.2"
drag, startPoint x: 196, startPoint y: 192, endPoint x: 126, endPoint y: 207, distance: 71.2
click at [31, 202] on div ".a-20{fill:#fff;} Hire an Expert Nutrition Facts Labeling Recipes Costs Custom …" at bounding box center [515, 420] width 1031 height 841
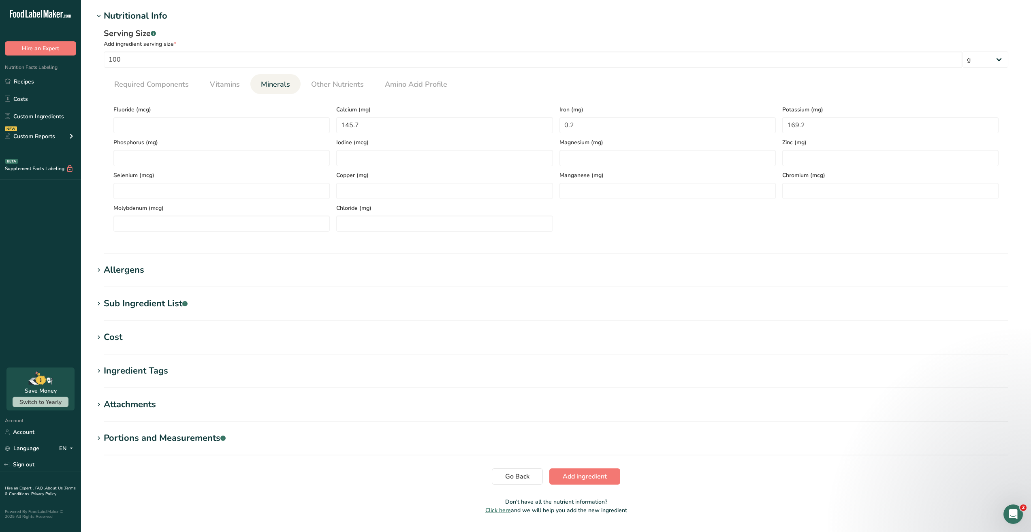
scroll to position [309, 0]
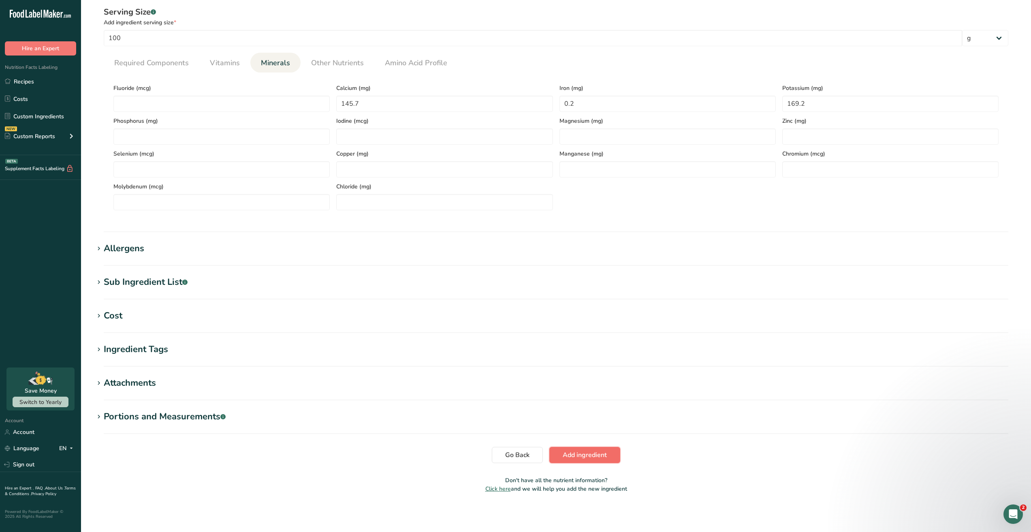
click at [583, 455] on span "Add ingredient" at bounding box center [584, 455] width 44 height 10
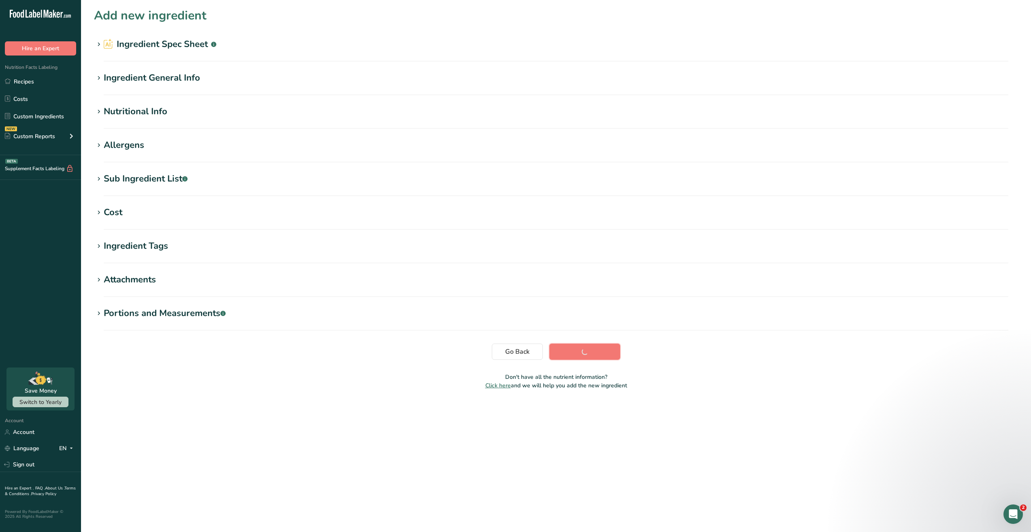
scroll to position [0, 0]
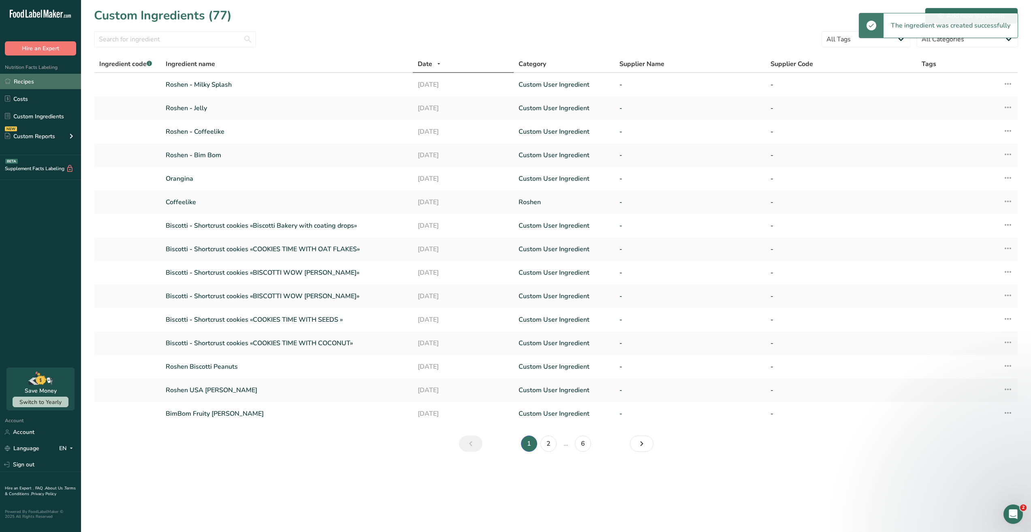
click at [39, 77] on link "Recipes" at bounding box center [40, 81] width 81 height 15
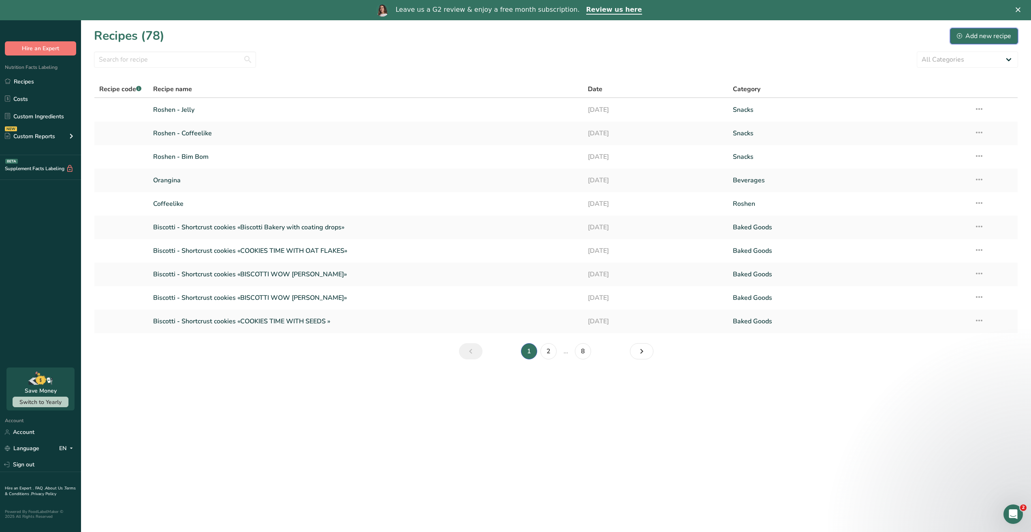
click at [976, 35] on div "Add new recipe" at bounding box center [983, 36] width 54 height 10
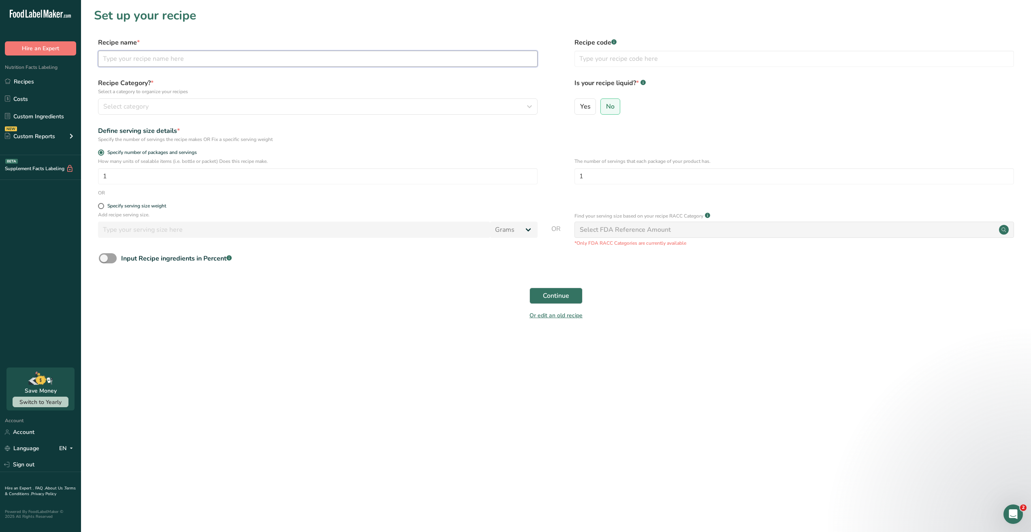
click at [214, 60] on input "text" at bounding box center [317, 59] width 439 height 16
paste input "Roshen - Milky Splash"
type input "Roshen - Milky Splash"
click at [170, 106] on div "Select category" at bounding box center [315, 107] width 424 height 10
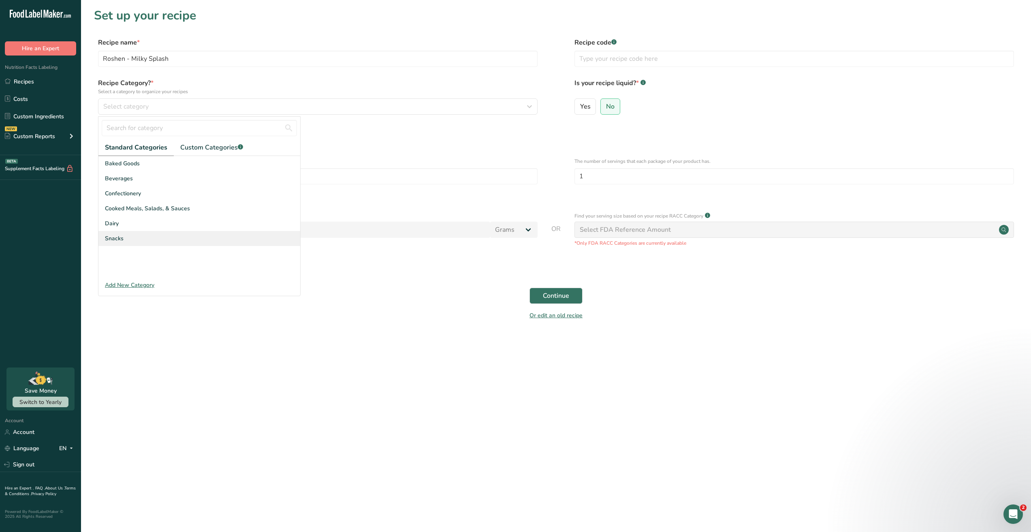
click at [109, 241] on span "Snacks" at bounding box center [114, 238] width 19 height 9
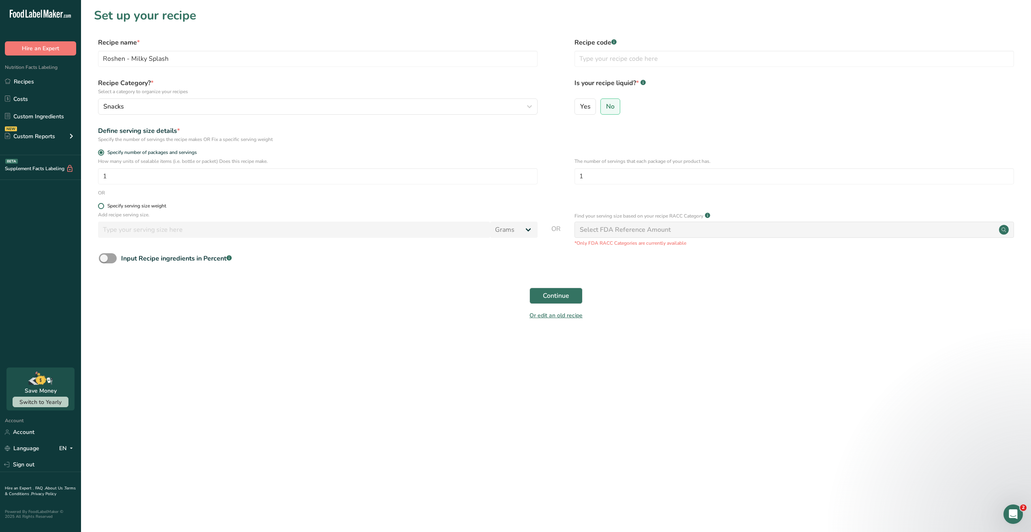
click at [119, 203] on div "Specify serving size weight" at bounding box center [136, 206] width 59 height 6
click at [103, 203] on input "Specify serving size weight" at bounding box center [100, 205] width 5 height 5
radio input "true"
radio input "false"
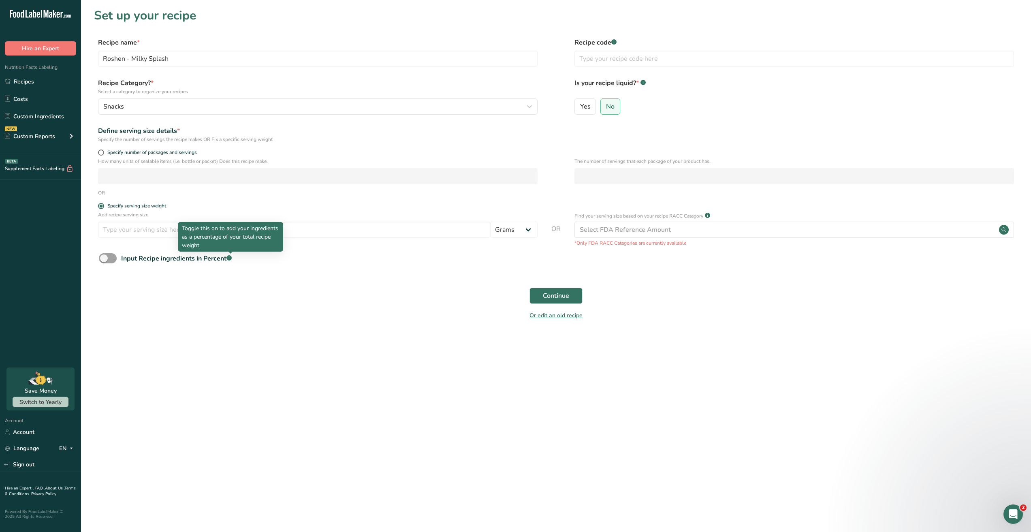
click at [207, 231] on p "Toggle this on to add your ingredients as a percentage of your total recipe wei…" at bounding box center [230, 237] width 97 height 26
click at [312, 228] on input "number" at bounding box center [294, 229] width 392 height 16
type input "34.25"
drag, startPoint x: 402, startPoint y: 355, endPoint x: 432, endPoint y: 346, distance: 31.4
click at [403, 354] on main "Set up your recipe Recipe name * Roshen - Milky Splash Recipe code .a-a{fill:#3…" at bounding box center [515, 266] width 1031 height 532
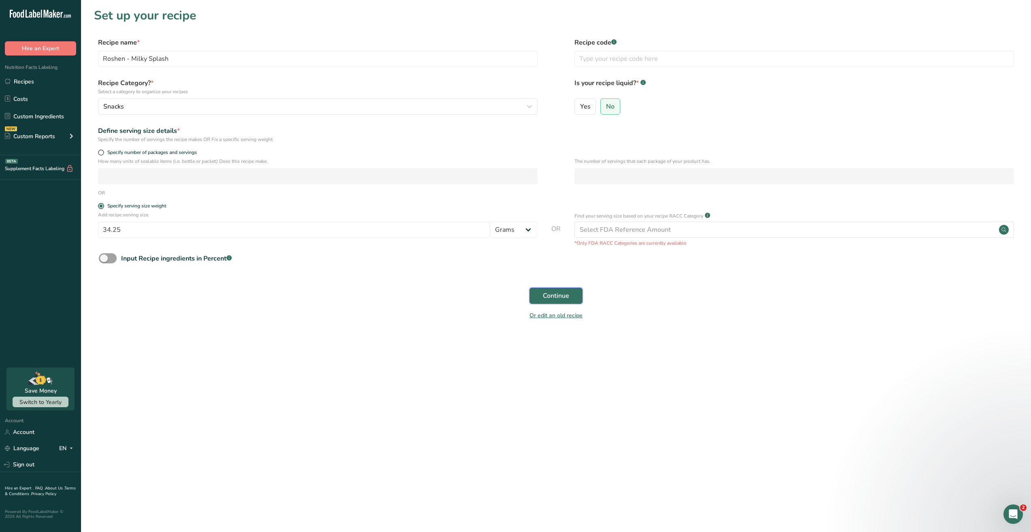
click at [543, 291] on span "Continue" at bounding box center [556, 296] width 26 height 10
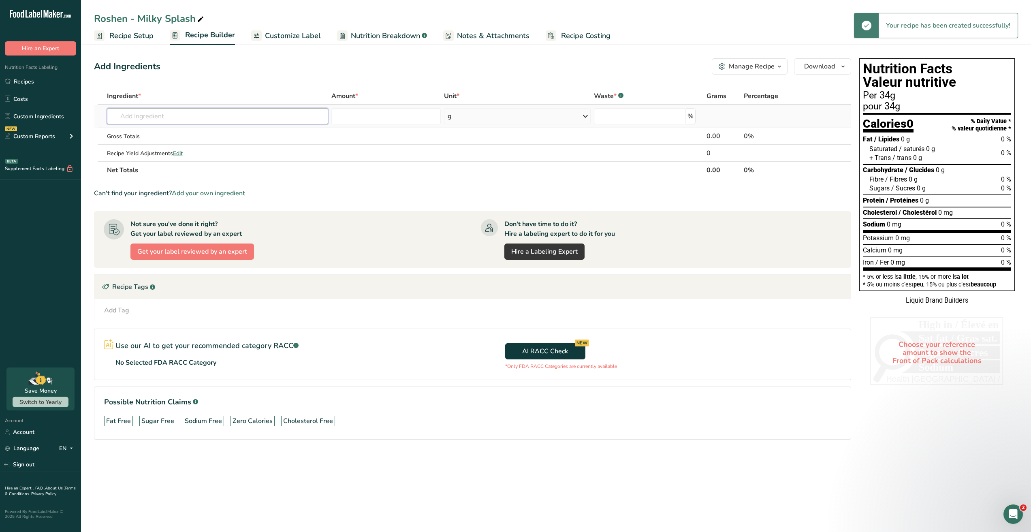
click at [223, 118] on input "text" at bounding box center [217, 116] width 221 height 16
paste input "Roshen - Milky Splash"
type input "Roshen - Milky Splash"
click at [181, 133] on div "Roshen - Milky Splash" at bounding box center [211, 132] width 196 height 9
type input "Roshen - Milky Splash"
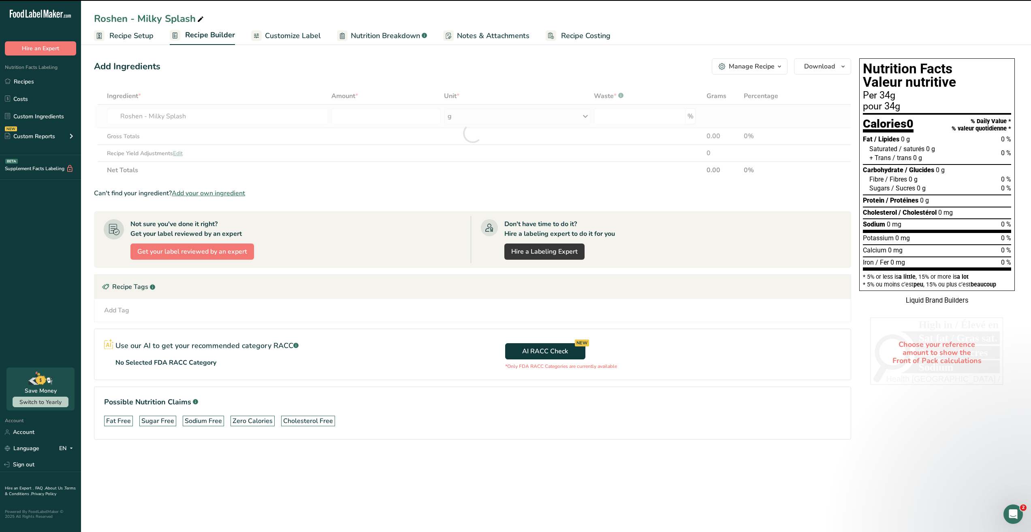
type input "0"
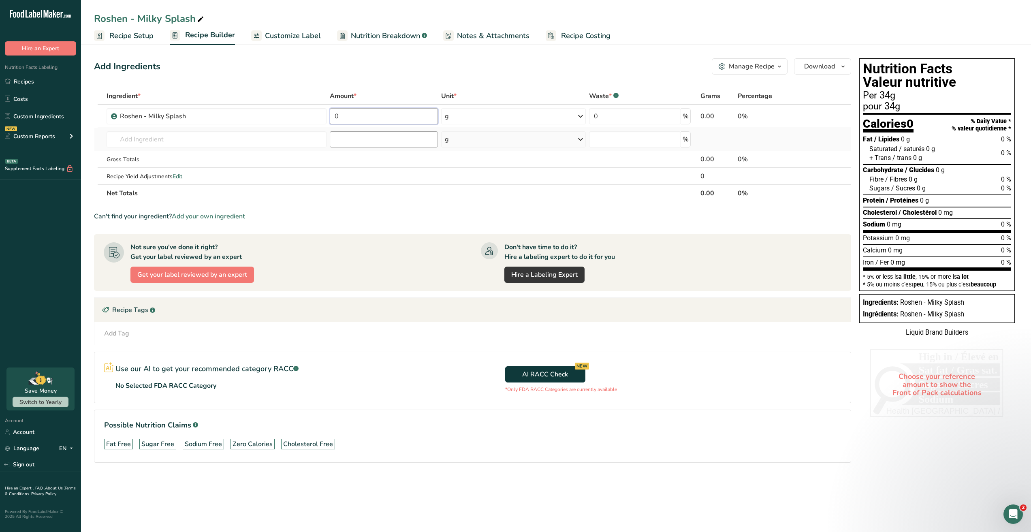
drag, startPoint x: 376, startPoint y: 120, endPoint x: 427, endPoint y: 136, distance: 53.5
click at [284, 128] on tbody "Roshen - Milky Splash 0 g Weight Units g kg mg See more Volume Units l Volume u…" at bounding box center [472, 144] width 756 height 79
type input "305"
click at [491, 71] on div "Add Ingredients Manage Recipe Delete Recipe Duplicate Recipe Scale Recipe Save …" at bounding box center [472, 66] width 757 height 16
click at [296, 32] on span "Customize Label" at bounding box center [293, 35] width 56 height 11
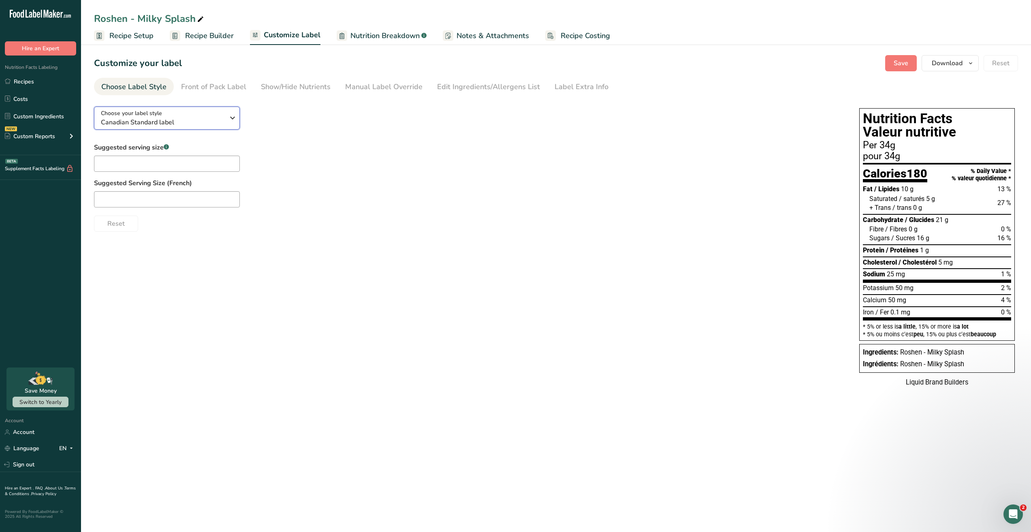
click at [179, 126] on span "Canadian Standard label" at bounding box center [163, 122] width 124 height 10
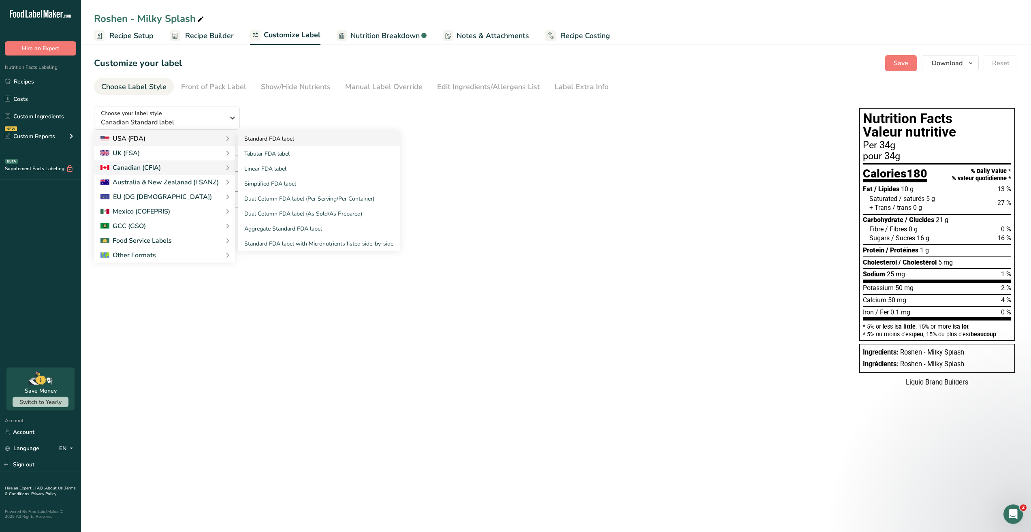
click at [285, 139] on link "Standard FDA label" at bounding box center [319, 138] width 162 height 15
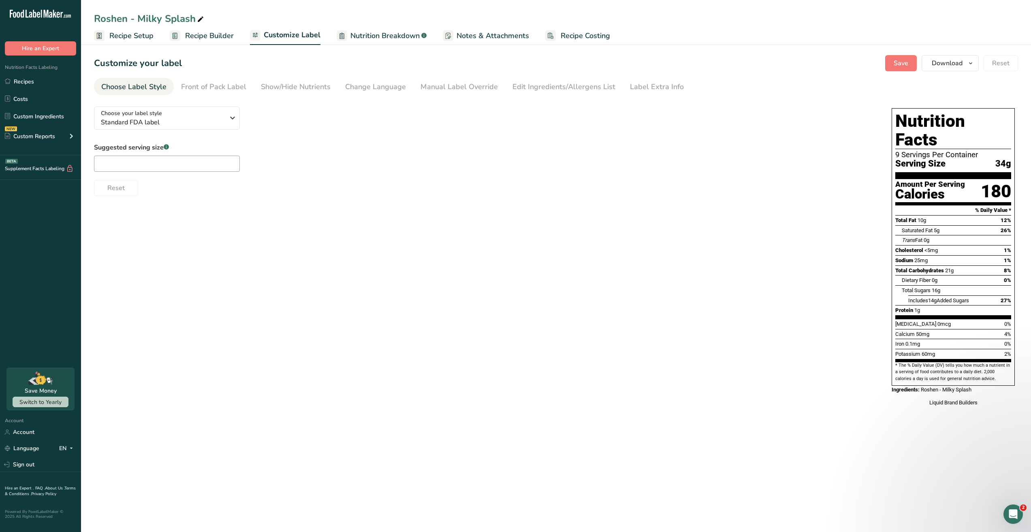
click at [364, 136] on div "Choose your label style Standard FDA label USA (FDA) Standard FDA label Tabular…" at bounding box center [484, 148] width 781 height 96
click at [181, 162] on input "text" at bounding box center [167, 163] width 146 height 16
type input "5 pieces"
click at [562, 179] on div "Reset" at bounding box center [484, 186] width 781 height 19
click at [951, 67] on span "Download" at bounding box center [946, 63] width 31 height 10
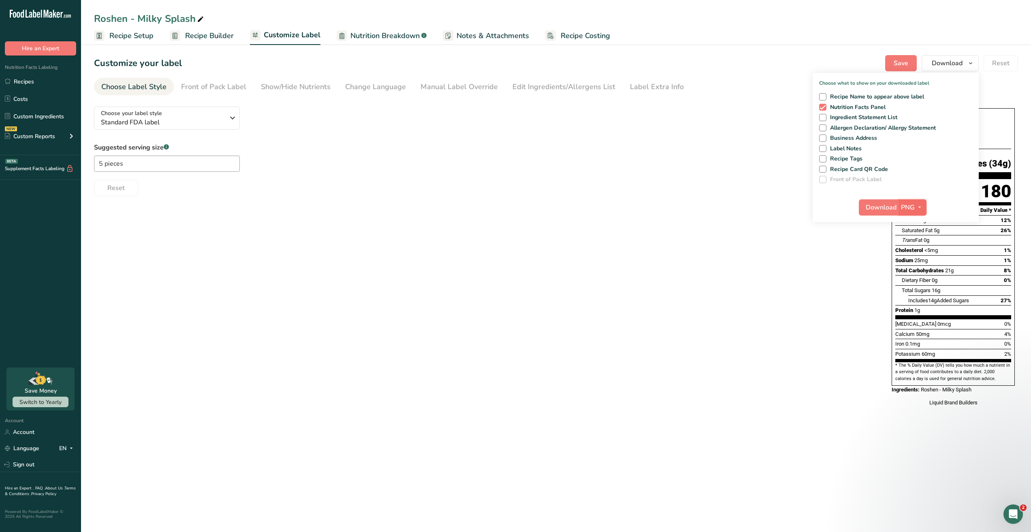
click at [913, 207] on span "PNG" at bounding box center [908, 207] width 14 height 10
click at [913, 264] on link "PDF" at bounding box center [913, 263] width 26 height 13
click at [836, 207] on div "Download PDF PNG BMP SVG PDF TXT" at bounding box center [895, 209] width 166 height 26
click at [874, 208] on span "Download" at bounding box center [881, 207] width 31 height 10
click at [31, 117] on link "Custom Ingredients" at bounding box center [40, 116] width 81 height 15
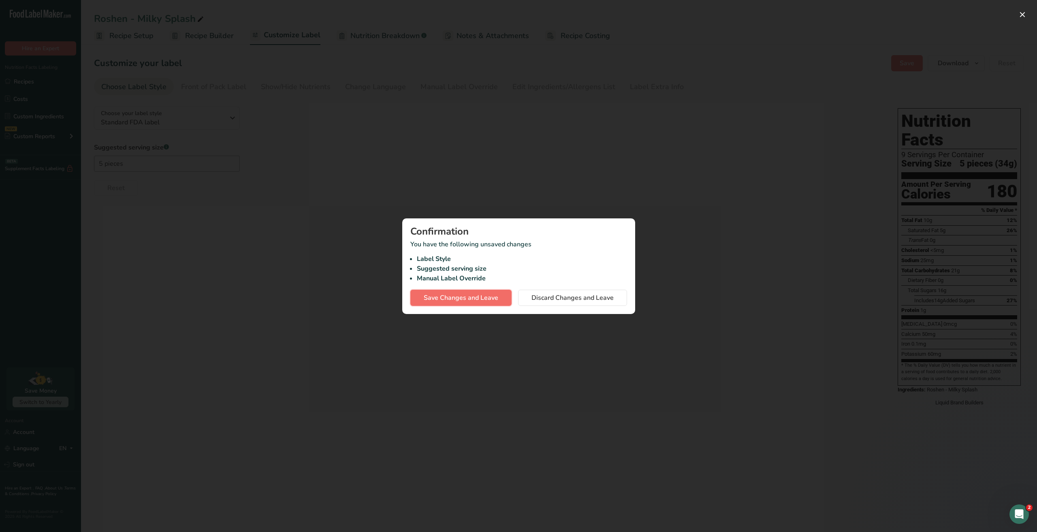
click at [478, 294] on span "Save Changes and Leave" at bounding box center [461, 298] width 75 height 10
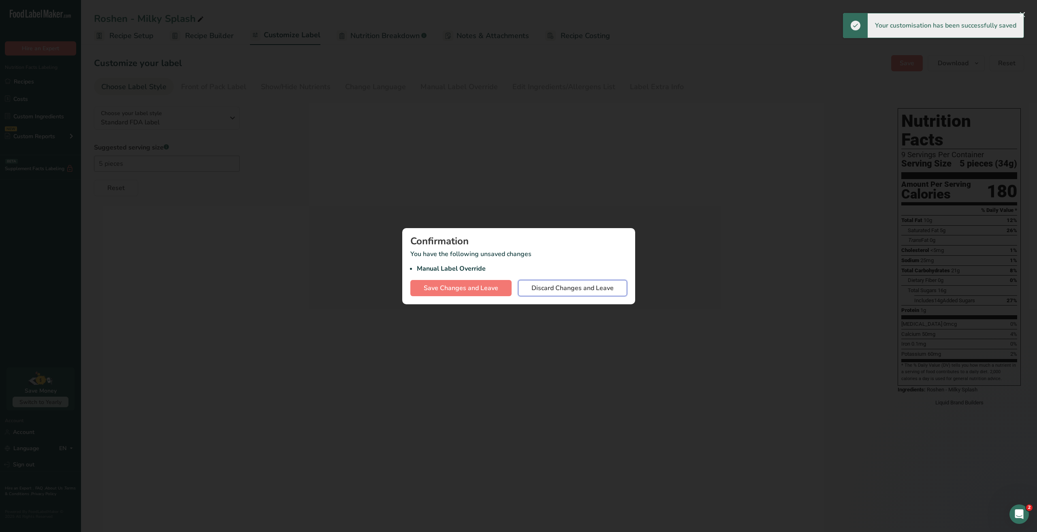
click at [546, 287] on span "Discard Changes and Leave" at bounding box center [572, 288] width 82 height 10
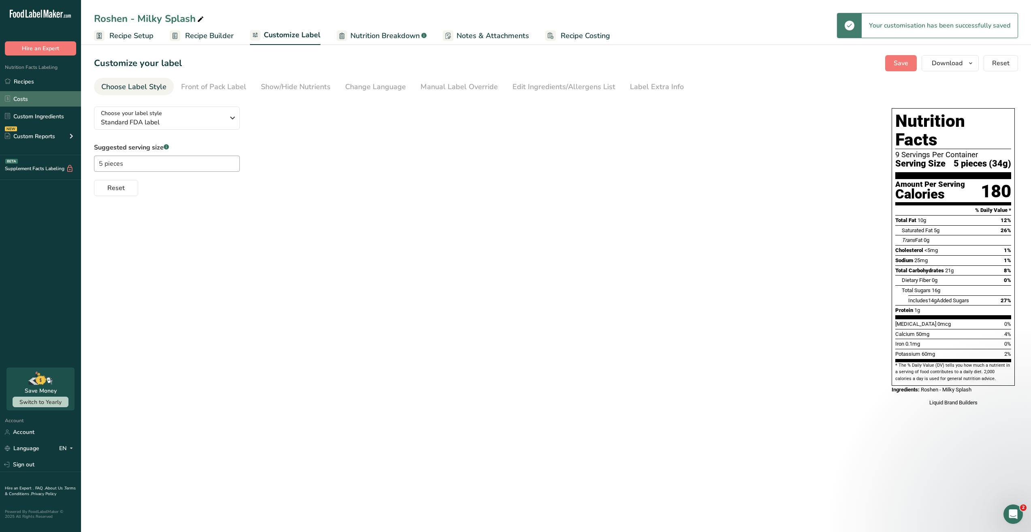
click at [35, 104] on link "Costs" at bounding box center [40, 98] width 81 height 15
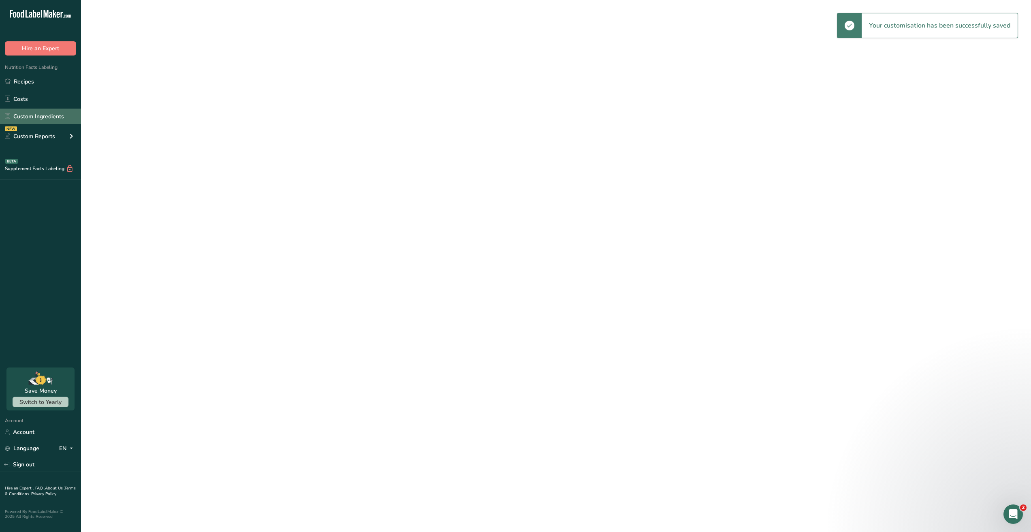
click at [36, 116] on link "Custom Ingredients" at bounding box center [40, 116] width 81 height 15
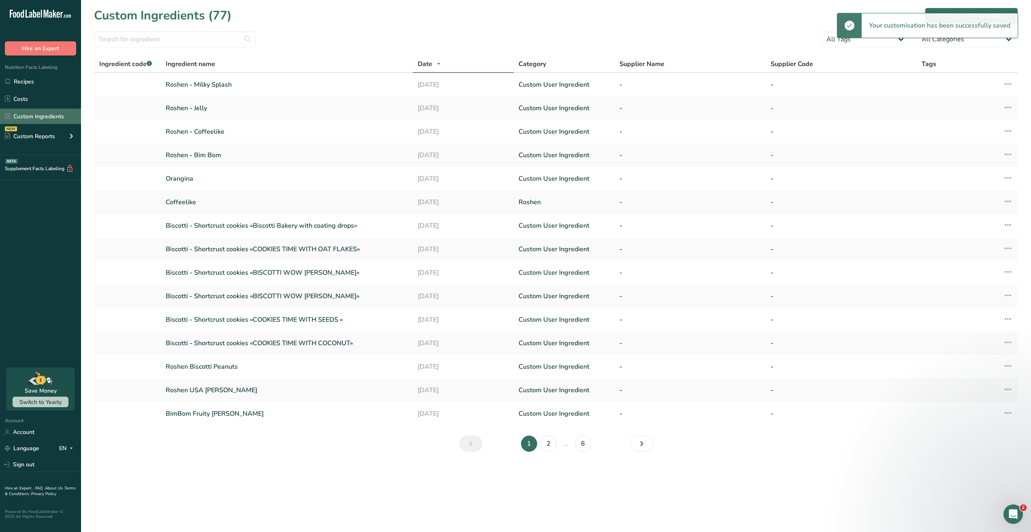
click at [36, 116] on link "Custom Ingredients" at bounding box center [40, 116] width 81 height 15
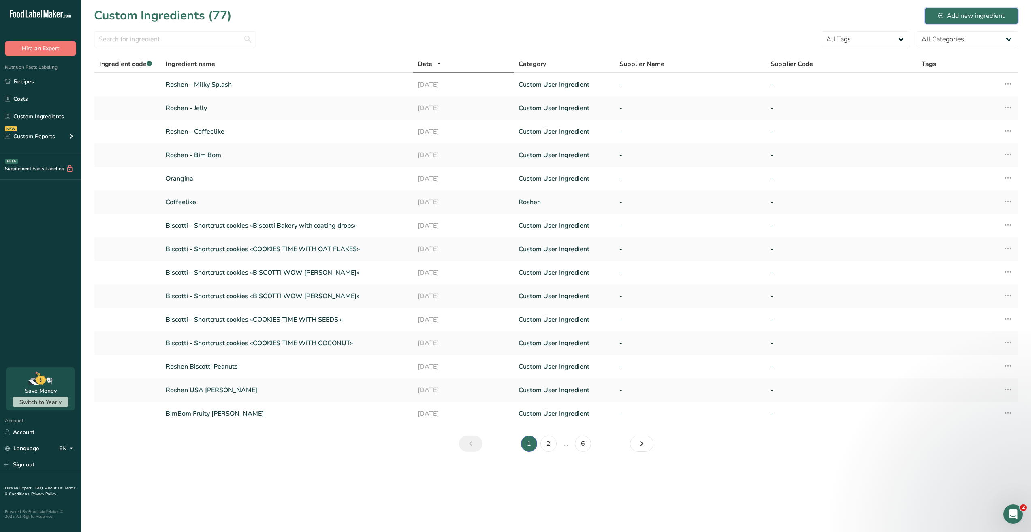
click at [954, 18] on div "Add new ingredient" at bounding box center [971, 16] width 66 height 10
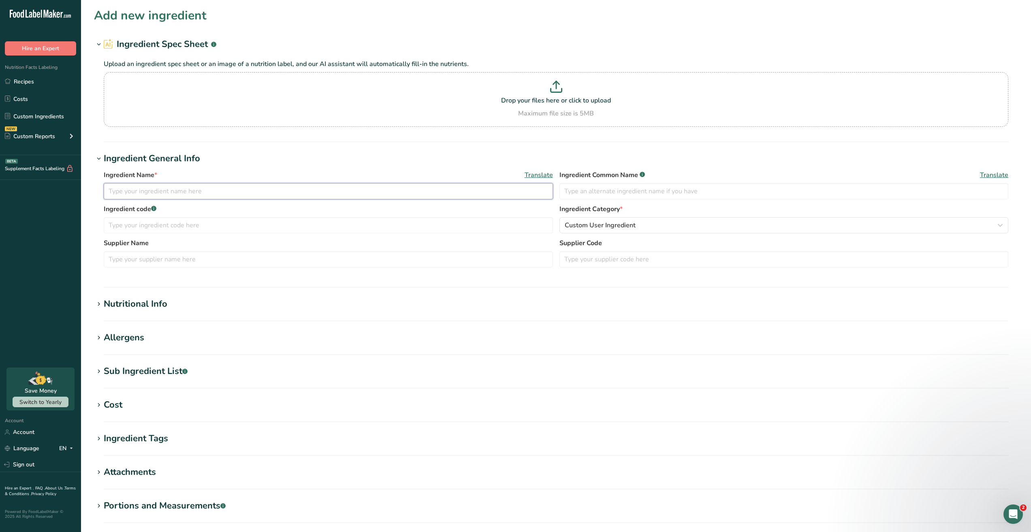
click at [140, 193] on input "text" at bounding box center [328, 191] width 449 height 16
type input "Roshen - Sweet Drop"
click at [318, 169] on div "Ingredient Name * Translate Roshen - Sweet Drop Ingredient Common Name .a-a{fil…" at bounding box center [556, 221] width 924 height 112
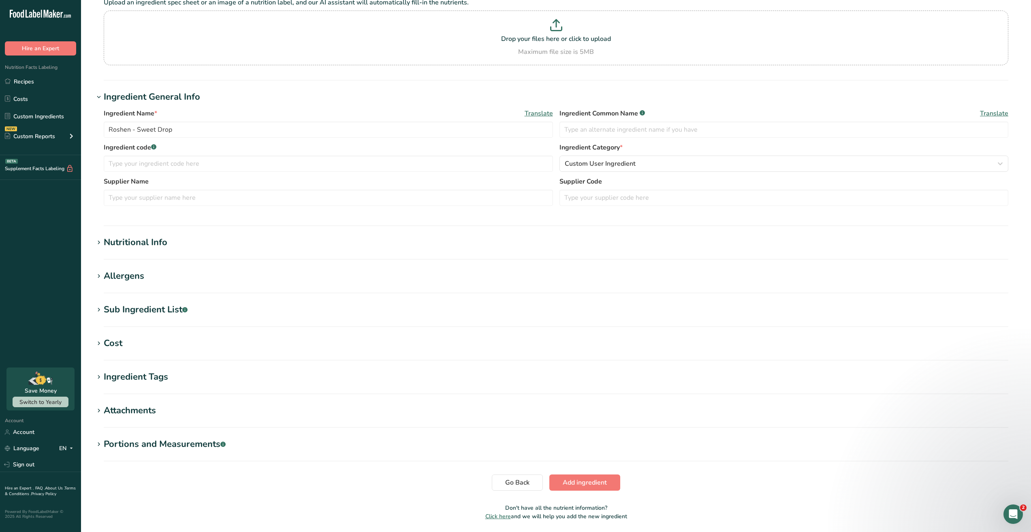
scroll to position [81, 0]
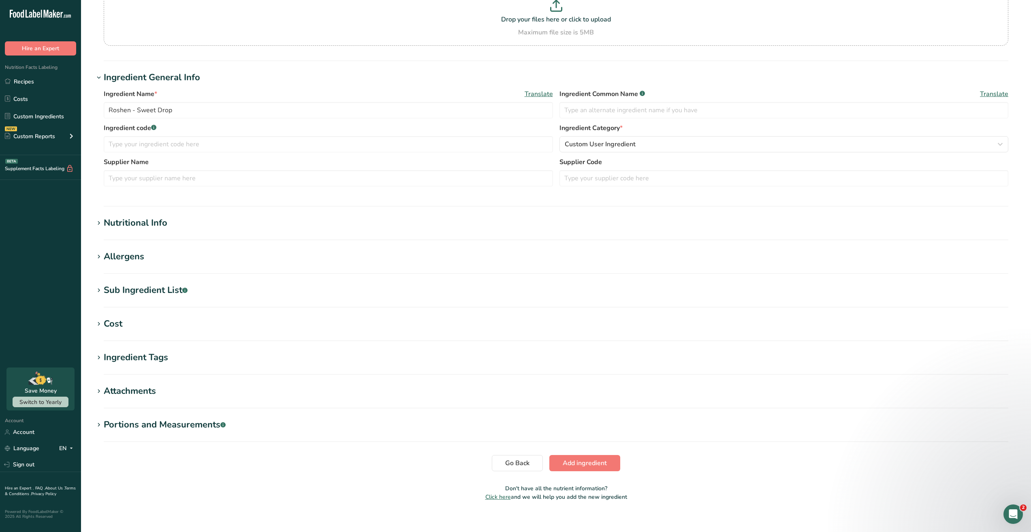
click at [143, 228] on div "Nutritional Info" at bounding box center [136, 222] width 64 height 13
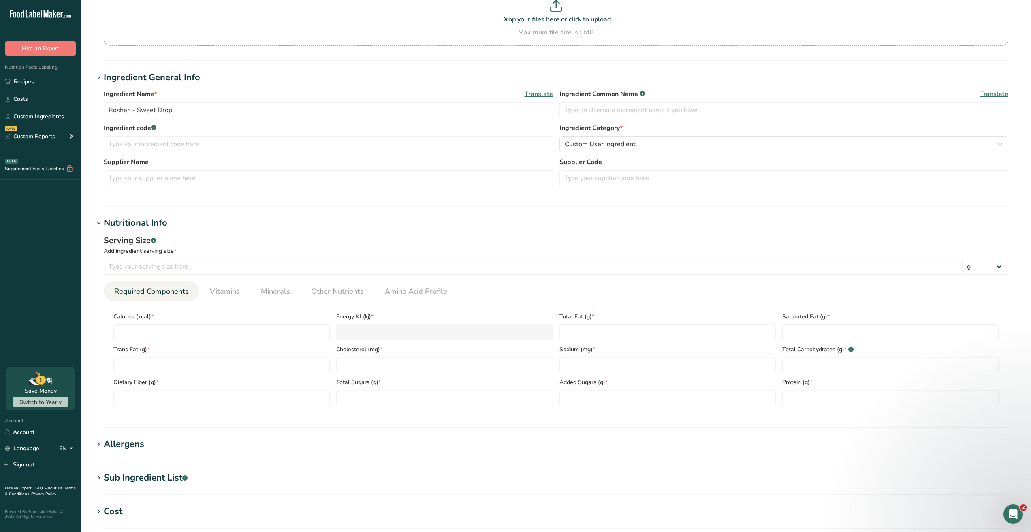
click at [133, 223] on div "Nutritional Info" at bounding box center [136, 222] width 64 height 13
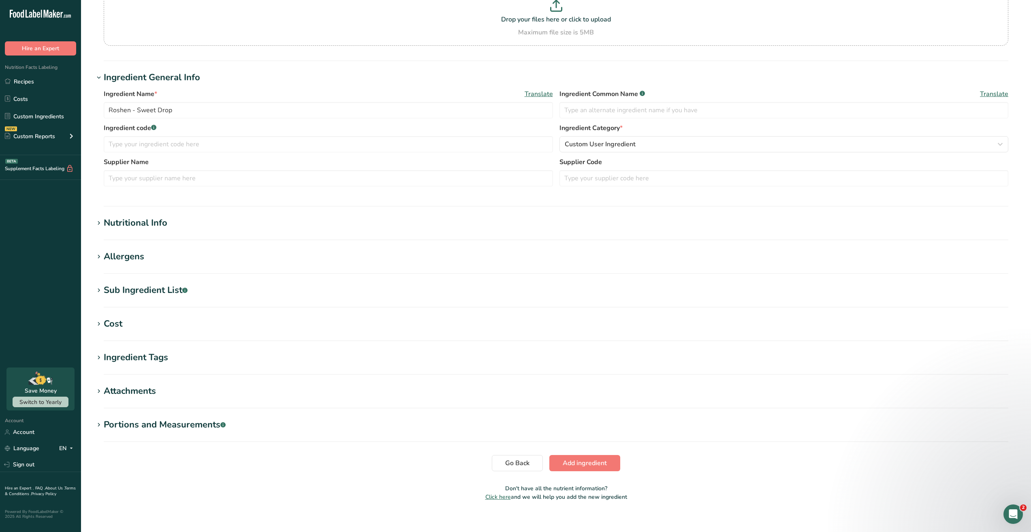
click at [124, 225] on div "Nutritional Info" at bounding box center [136, 222] width 64 height 13
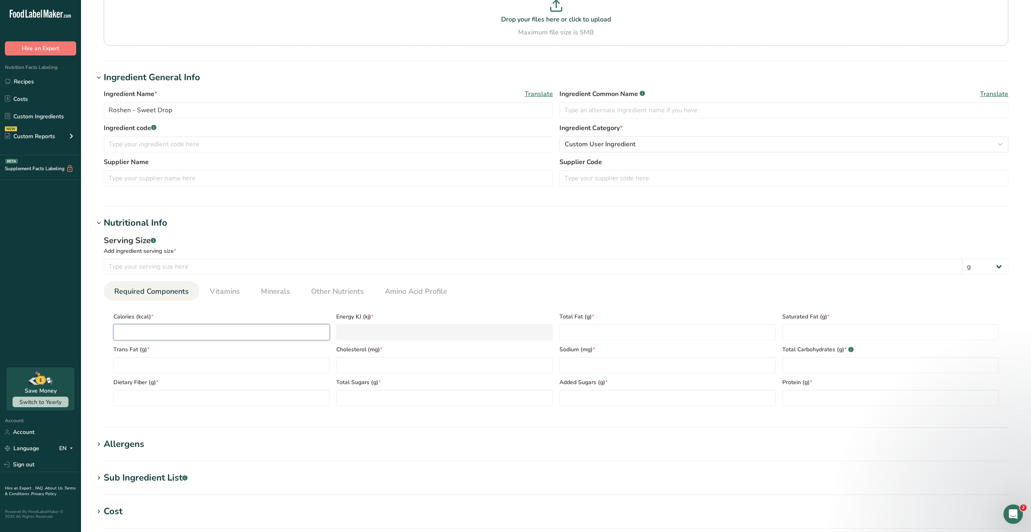
click at [154, 339] on input "number" at bounding box center [221, 332] width 216 height 16
type input "4"
type KJ "16.7"
type input "41"
type KJ "171.5"
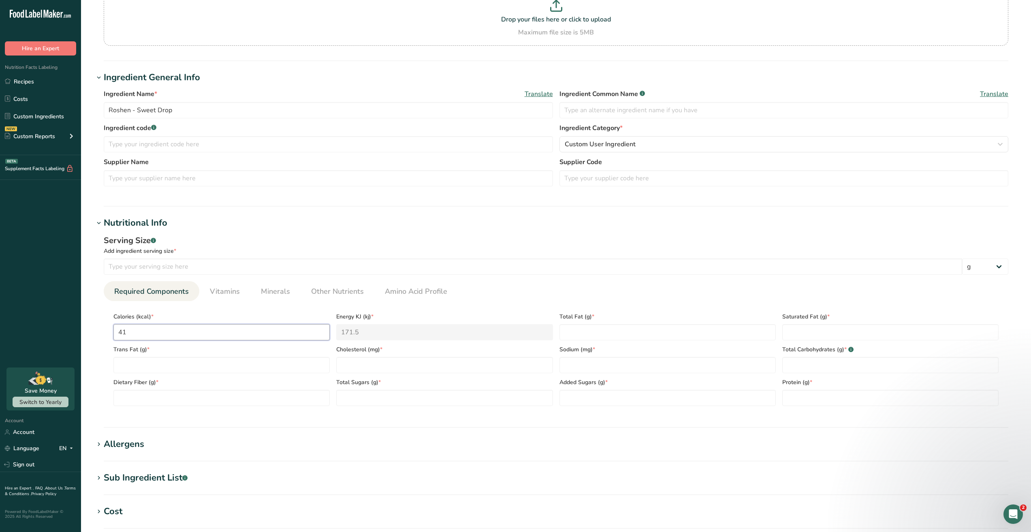
type input "414"
type KJ "1732.2"
type input "414"
type Fat "8"
type Fat "4.1"
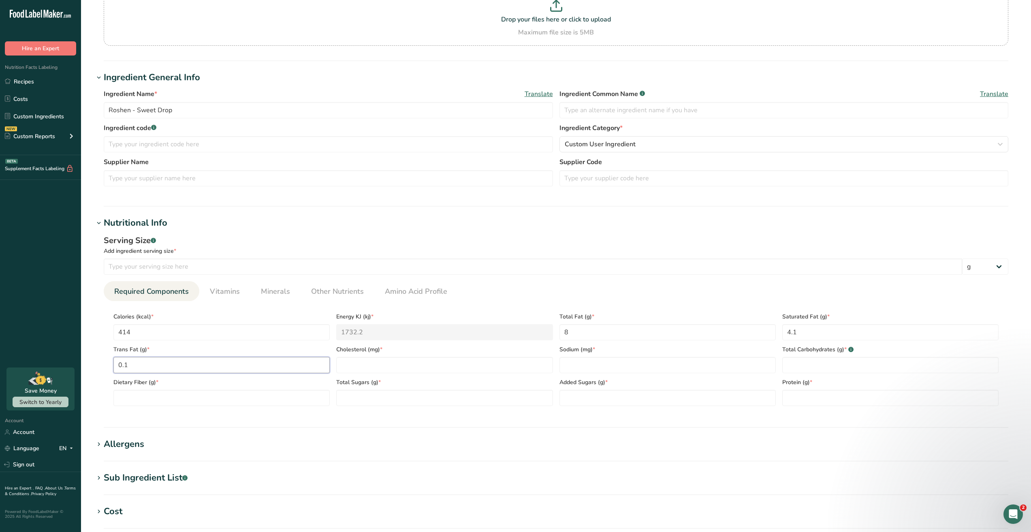
type Fat "0.1"
type input "6.3"
type input "267"
type Carbohydrates "83"
type Fiber "0"
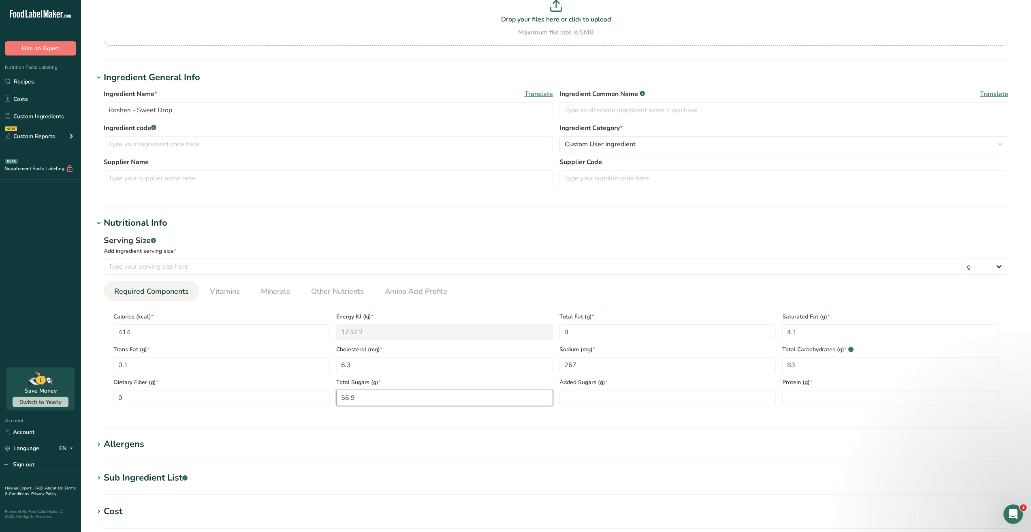
type Sugars "56.9"
click at [347, 234] on div "Serving Size .a-a{fill:#347362;}.b-a{fill:#fff;}" at bounding box center [556, 240] width 904 height 12
click at [599, 395] on Sugars "number" at bounding box center [667, 398] width 216 height 16
type Sugars "49.8"
click at [828, 399] on input "number" at bounding box center [890, 398] width 216 height 16
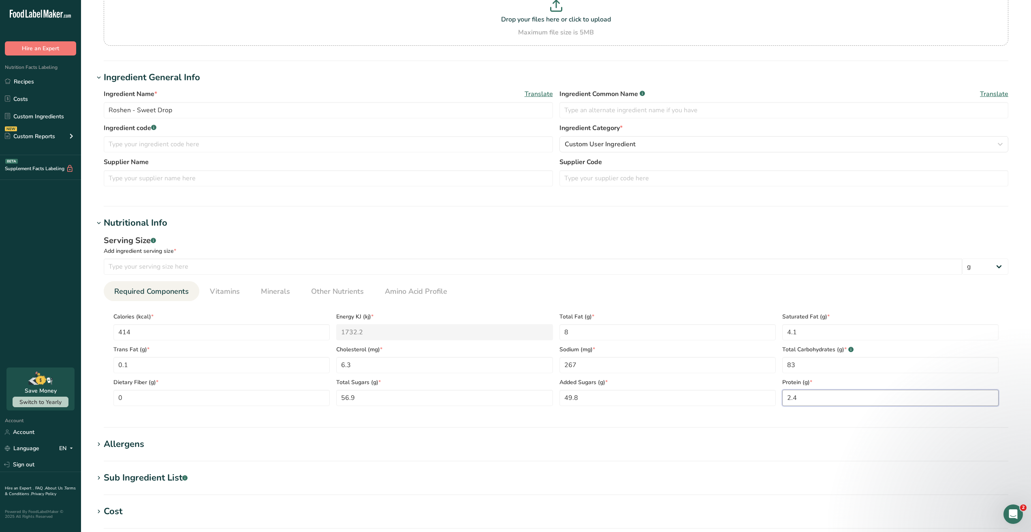
type input "2.4"
click at [653, 288] on ul "Required Components Vitamins Minerals Other Nutrients Amino Acid Profile" at bounding box center [556, 291] width 904 height 20
click at [213, 263] on input "number" at bounding box center [533, 266] width 858 height 16
type input "100"
click at [277, 291] on span "Minerals" at bounding box center [275, 291] width 29 height 11
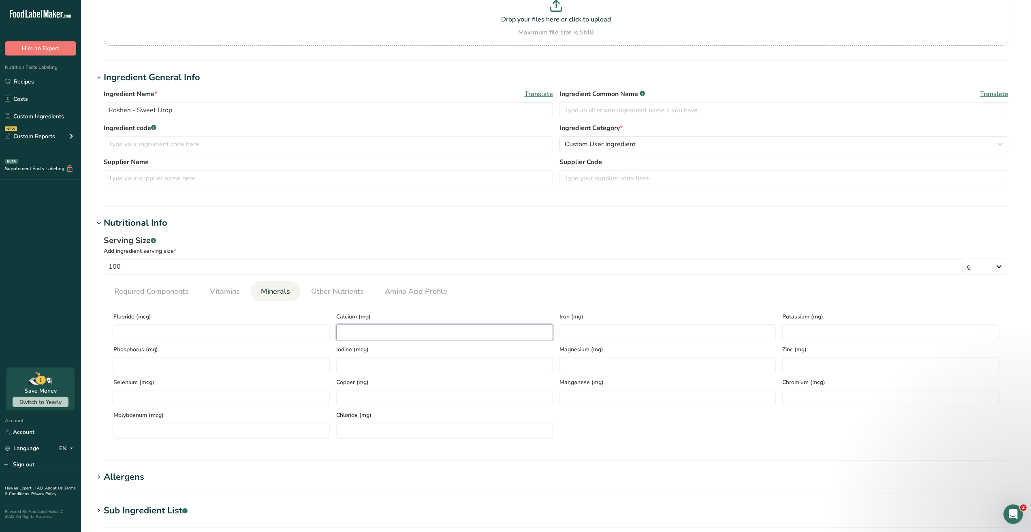
click at [389, 329] on input "number" at bounding box center [444, 332] width 216 height 16
type input "99.3"
type input "0.4"
type input "119.1"
drag, startPoint x: 203, startPoint y: 113, endPoint x: 6, endPoint y: 121, distance: 197.4
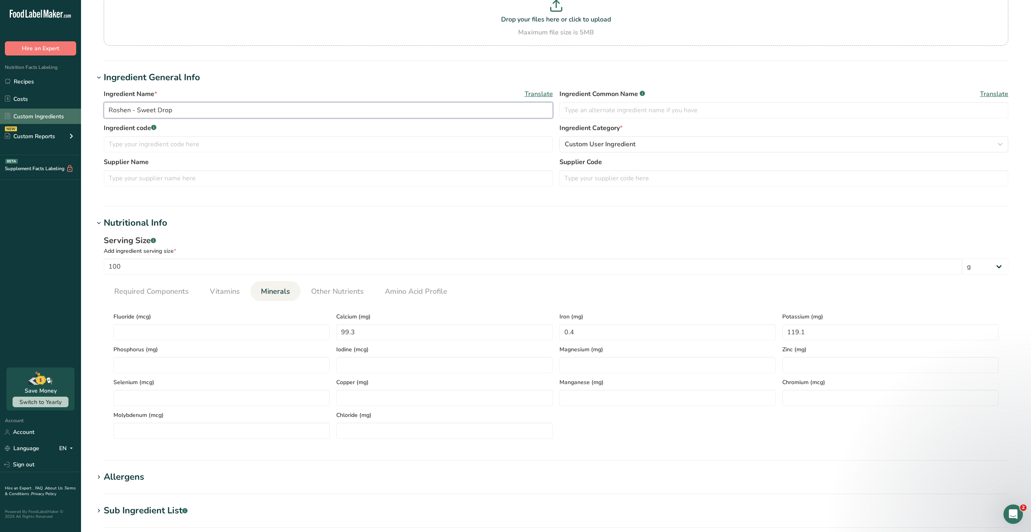
click at [61, 99] on div ".a-20{fill:#fff;} Hire an Expert Nutrition Facts Labeling Recipes Costs Custom …" at bounding box center [515, 339] width 1031 height 841
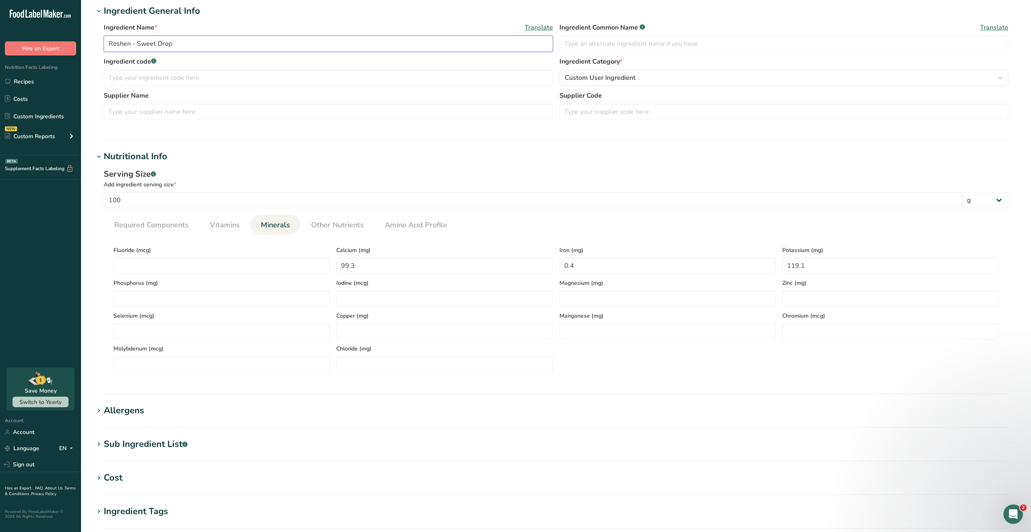
scroll to position [309, 0]
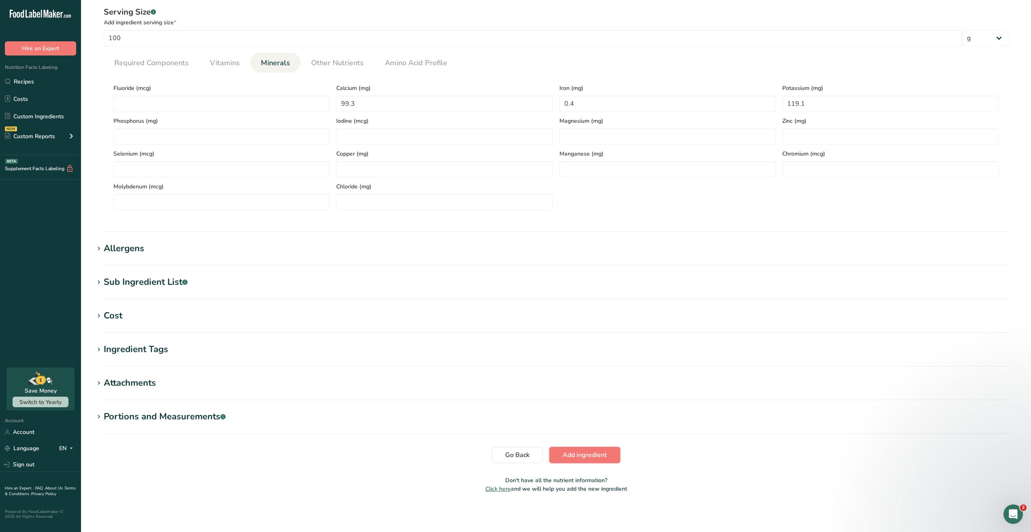
click at [572, 455] on span "Add ingredient" at bounding box center [584, 455] width 44 height 10
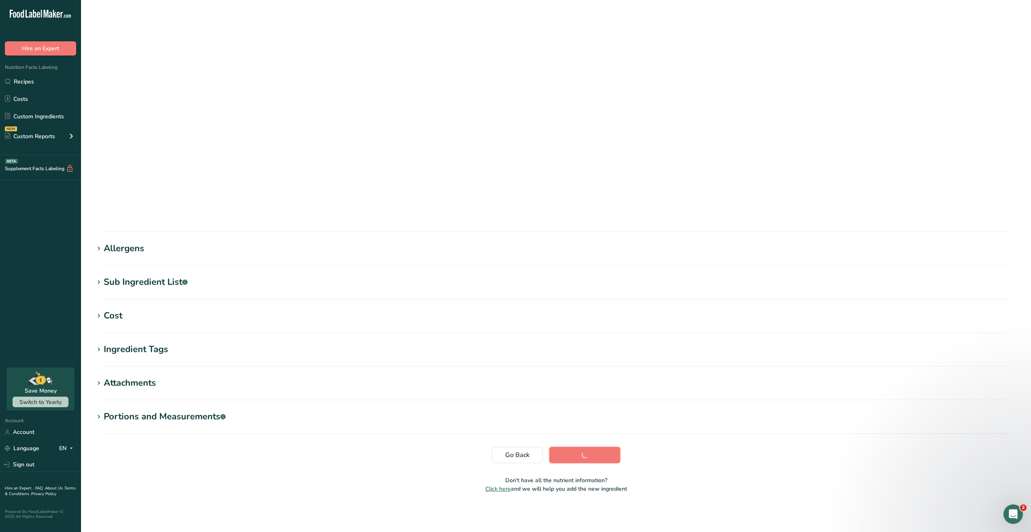
scroll to position [0, 0]
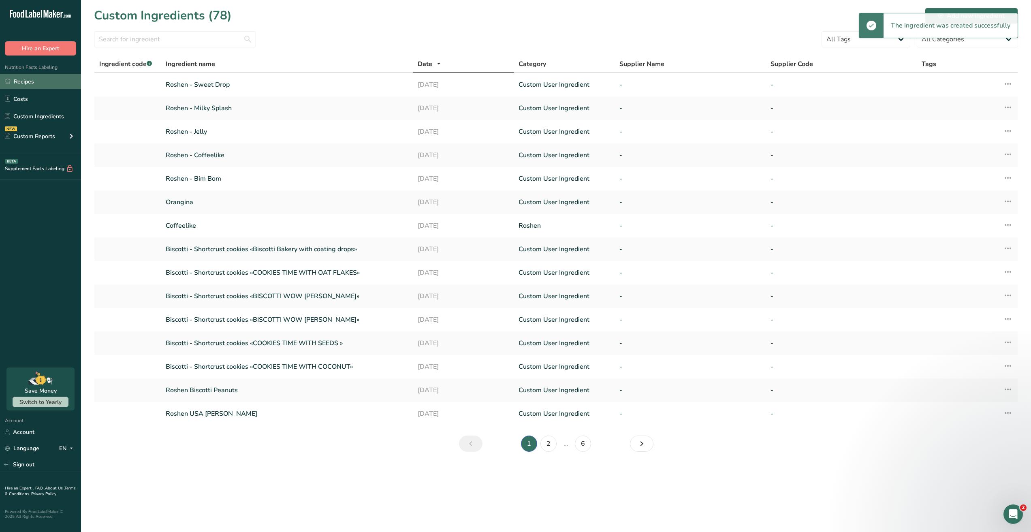
click at [28, 79] on link "Recipes" at bounding box center [40, 81] width 81 height 15
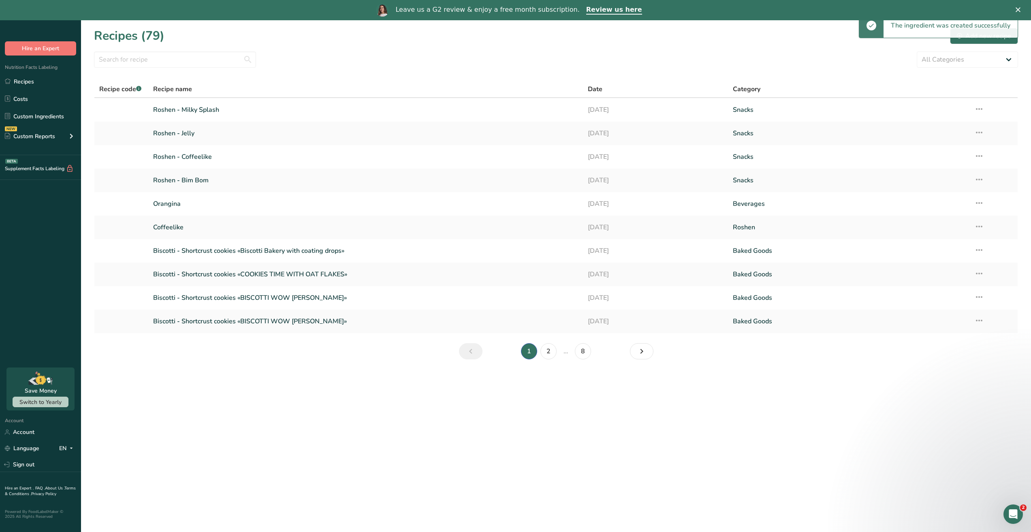
click at [975, 36] on div "The ingredient was created successfully" at bounding box center [950, 25] width 134 height 24
click at [1020, 9] on icon "Close" at bounding box center [1017, 9] width 5 height 5
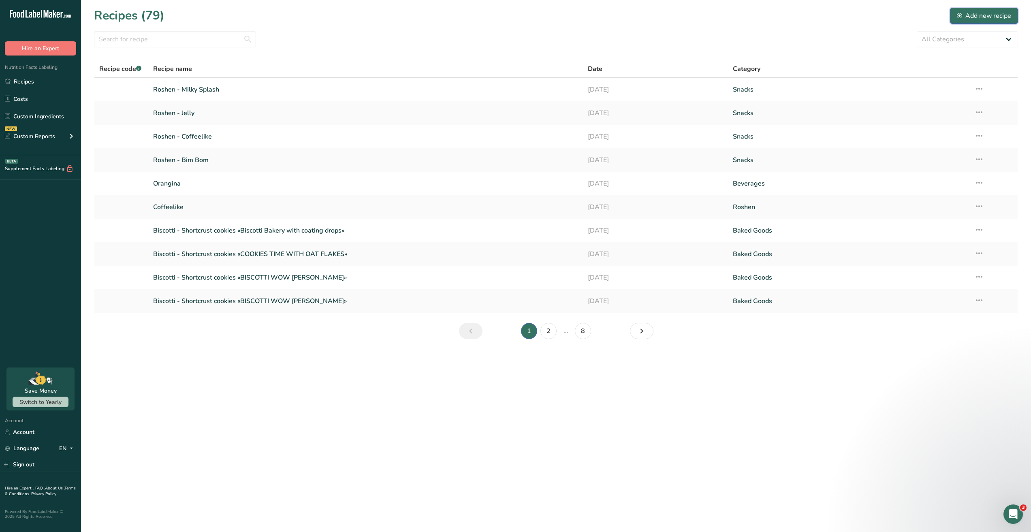
click at [987, 11] on div "Add new recipe" at bounding box center [983, 16] width 54 height 10
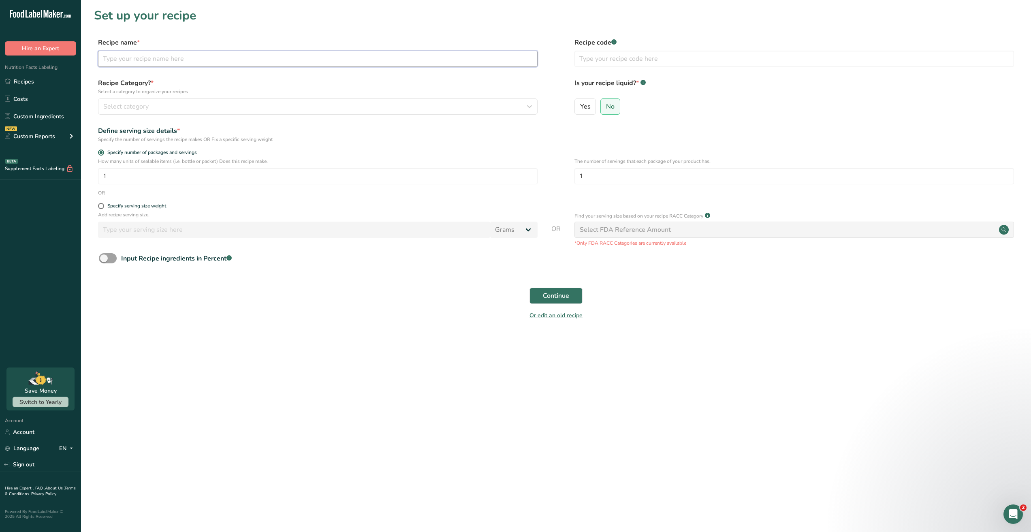
click at [188, 51] on input "text" at bounding box center [317, 59] width 439 height 16
paste input "Roshen - Sweet Drop"
type input "Roshen - Sweet Drop"
click at [169, 102] on div "Select category" at bounding box center [315, 107] width 424 height 10
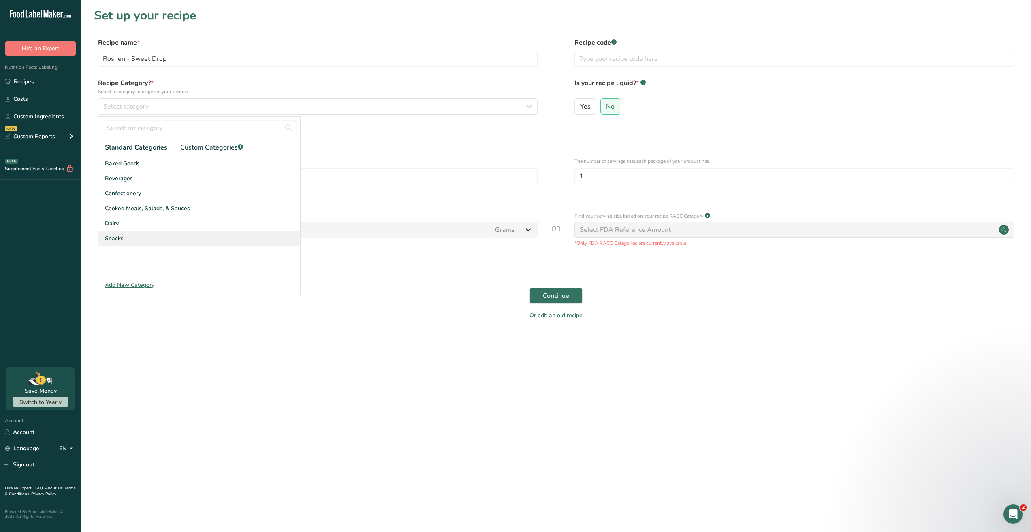
click at [119, 239] on span "Snacks" at bounding box center [114, 238] width 19 height 9
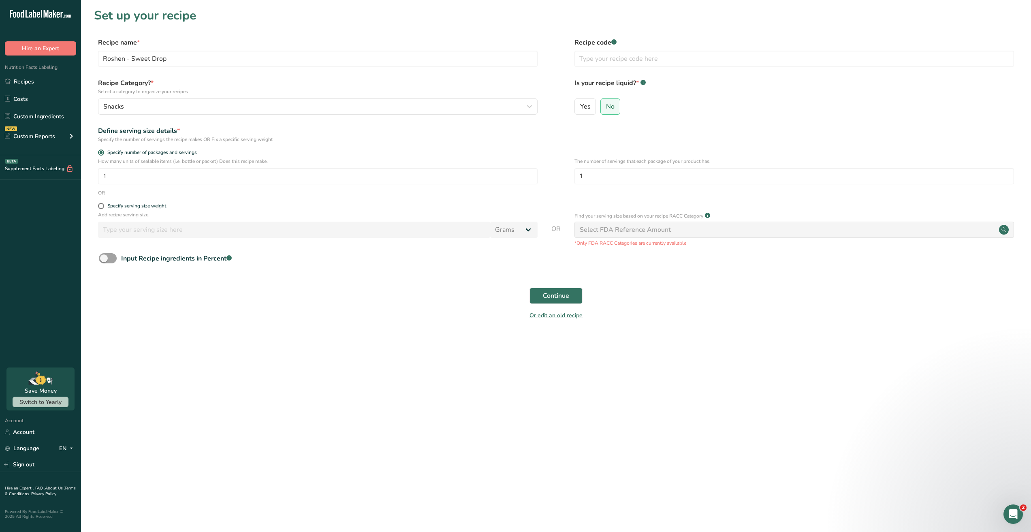
click at [120, 202] on form "Recipe name * Roshen - Sweet Drop Recipe code .a-a{fill:#347362;}.b-a{fill:#fff…" at bounding box center [556, 181] width 924 height 287
click at [106, 206] on span "Specify serving size weight" at bounding box center [135, 206] width 62 height 6
click at [103, 206] on input "Specify serving size weight" at bounding box center [100, 205] width 5 height 5
radio input "true"
radio input "false"
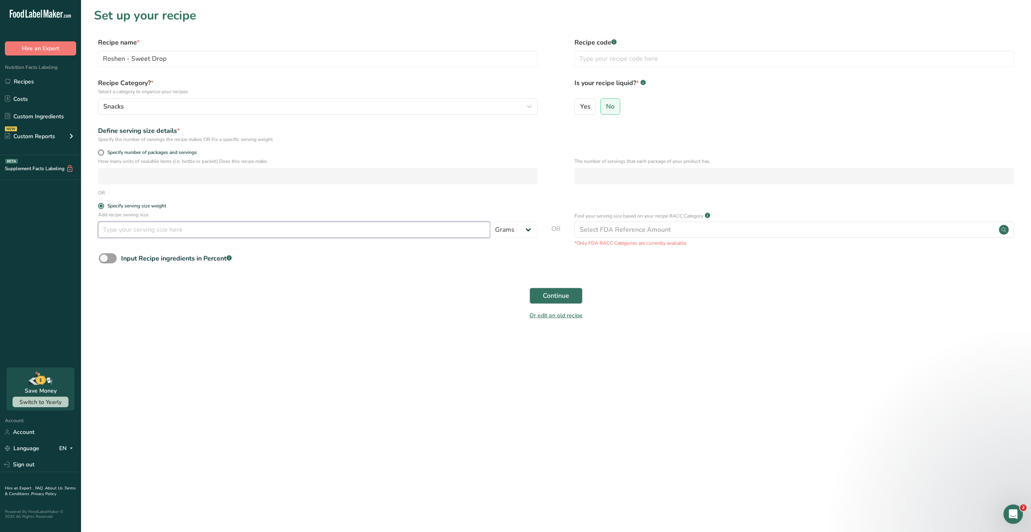
click at [273, 233] on input "number" at bounding box center [294, 229] width 392 height 16
type input "33.95"
click at [384, 347] on main "Set up your recipe Recipe name * Roshen - Sweet Drop Recipe code .a-a{fill:#347…" at bounding box center [515, 266] width 1031 height 532
drag, startPoint x: 179, startPoint y: 60, endPoint x: 104, endPoint y: 85, distance: 78.4
click at [10, 77] on div ".a-20{fill:#fff;} Hire an Expert Nutrition Facts Labeling Recipes Costs Custom …" at bounding box center [515, 266] width 1031 height 532
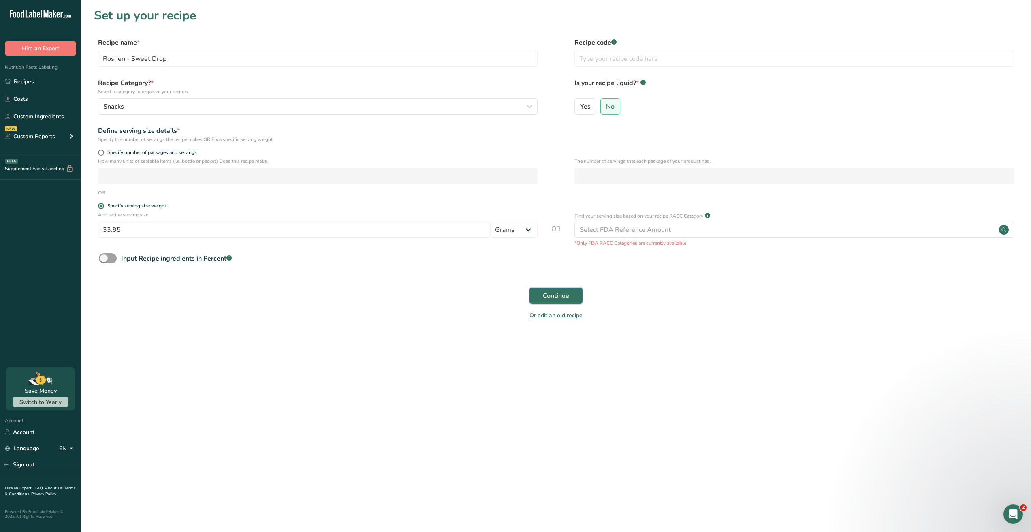
click at [543, 295] on span "Continue" at bounding box center [556, 296] width 26 height 10
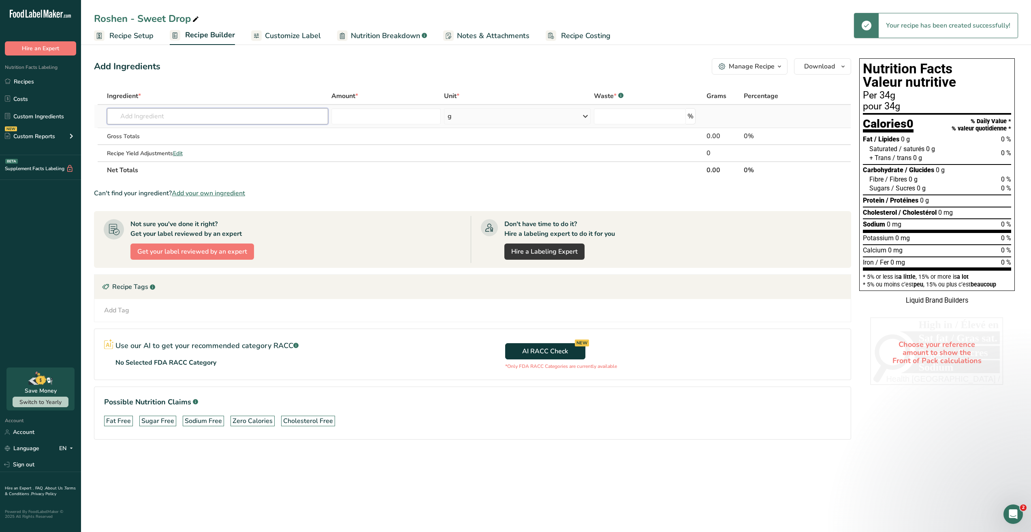
click at [166, 113] on input "text" at bounding box center [217, 116] width 221 height 16
paste input "Roshen - Sweet Drop"
type input "Roshen - Sweet Drop"
click at [172, 132] on p "Roshen - Sweet Drop" at bounding box center [144, 132] width 63 height 9
type input "Roshen - Sweet Drop"
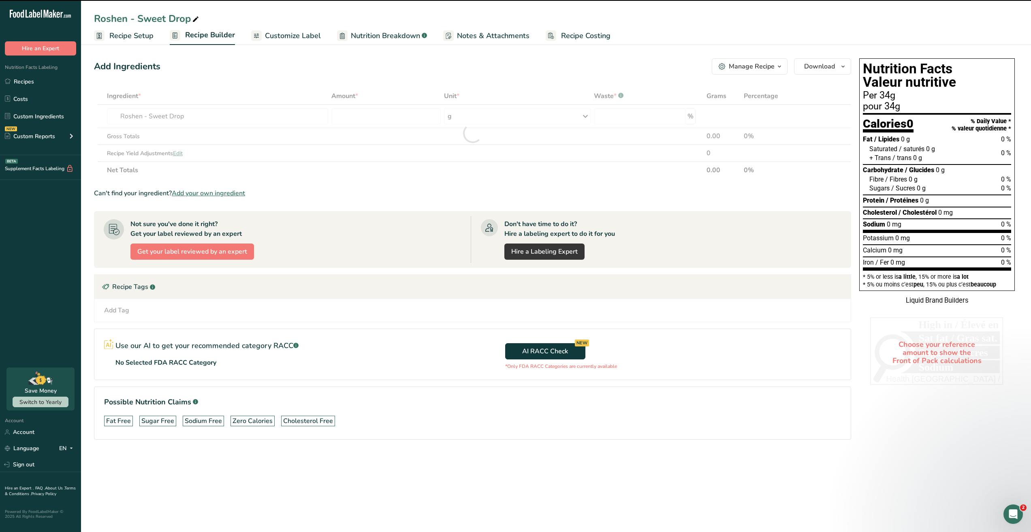
type input "0"
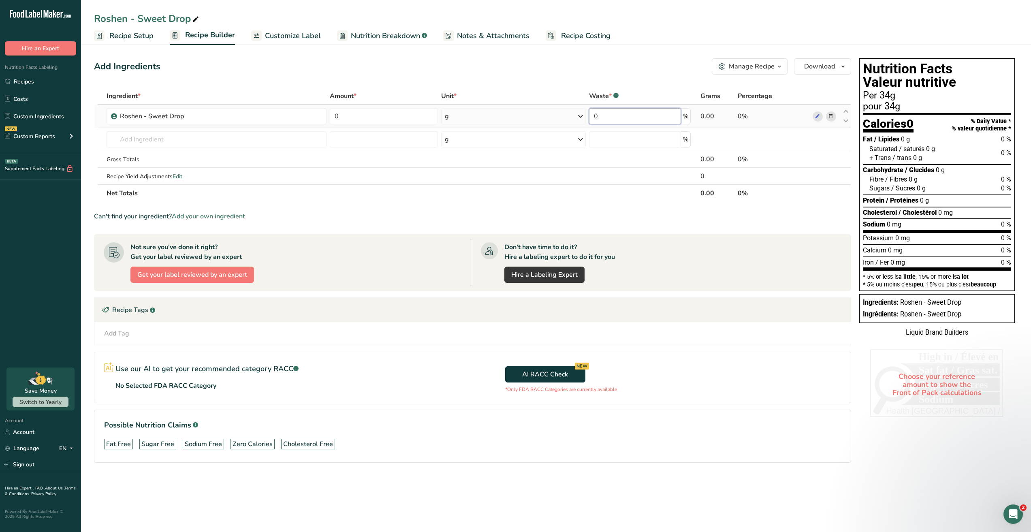
drag, startPoint x: 616, startPoint y: 115, endPoint x: 581, endPoint y: 116, distance: 34.8
click at [581, 116] on tr "Roshen - Sweet Drop 0 g Weight Units g kg mg See more Volume Units l Volume uni…" at bounding box center [472, 116] width 756 height 23
drag, startPoint x: 386, startPoint y: 115, endPoint x: 270, endPoint y: 118, distance: 115.5
click at [270, 118] on div "Ingredient * Amount * Unit * Waste * .a-a{fill:#347362;}.b-a{fill:#fff;} Grams …" at bounding box center [472, 144] width 757 height 114
type input "351"
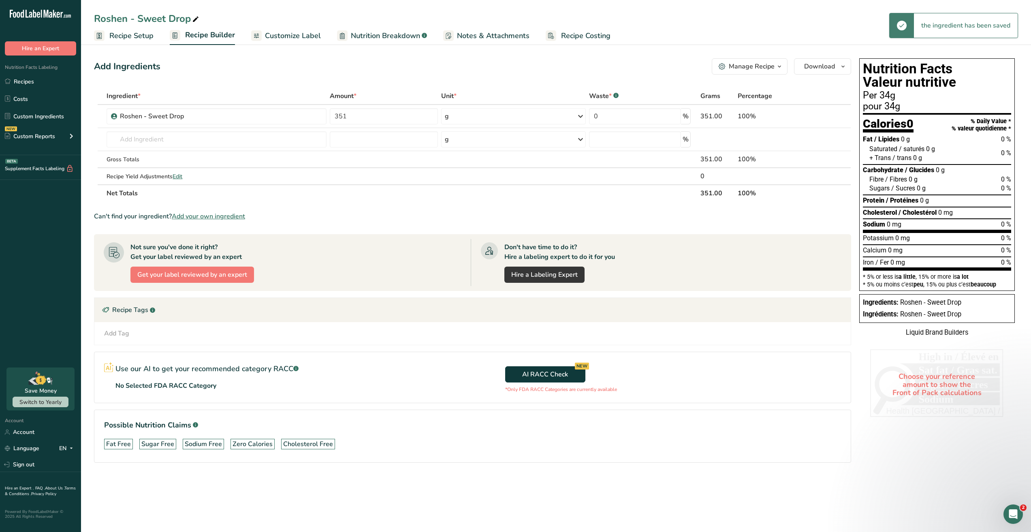
click at [445, 75] on div "Add Ingredients Manage Recipe Delete Recipe Duplicate Recipe Scale Recipe Save …" at bounding box center [475, 271] width 762 height 433
click at [294, 28] on link "Customize Label" at bounding box center [286, 36] width 70 height 18
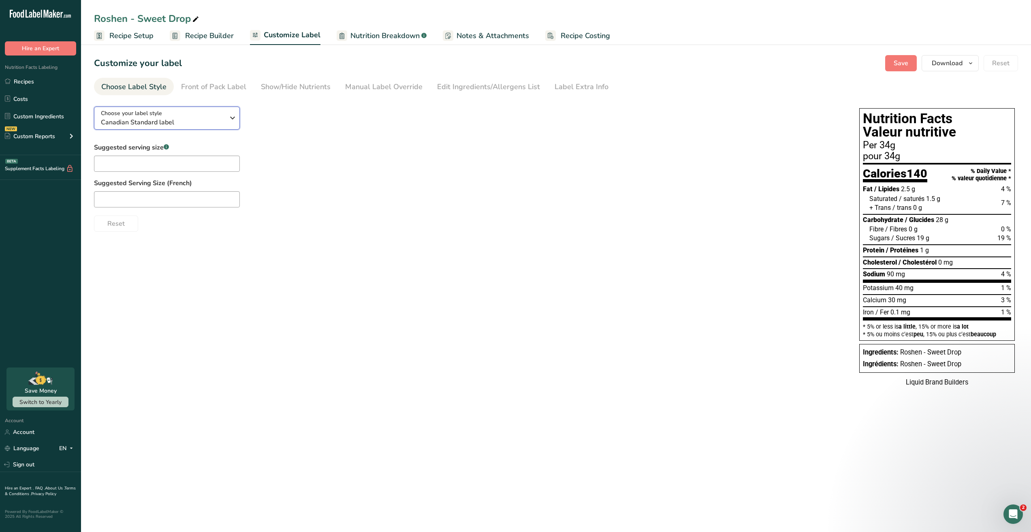
click at [151, 120] on span "Canadian Standard label" at bounding box center [163, 122] width 124 height 10
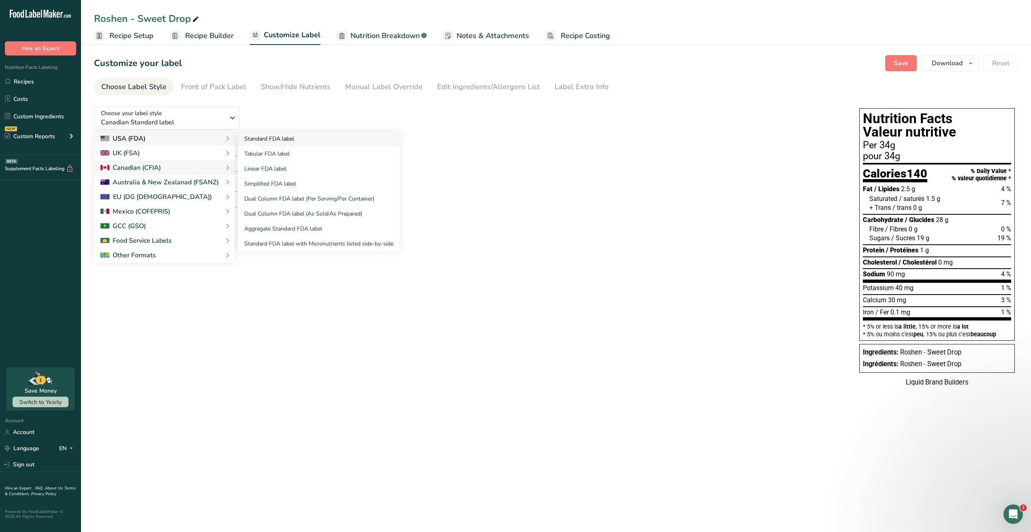
click at [269, 138] on link "Standard FDA label" at bounding box center [319, 138] width 162 height 15
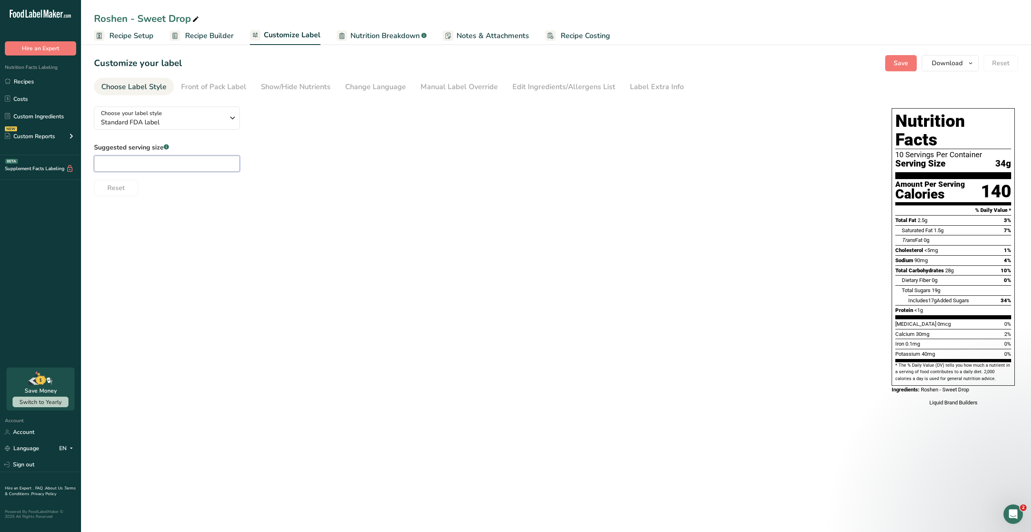
click at [162, 166] on input "text" at bounding box center [167, 163] width 146 height 16
type input "5 pieces"
click at [456, 170] on div "Suggested serving size .a-a{fill:#347362;}.b-a{fill:#fff;} 5 pieces Reset" at bounding box center [484, 169] width 781 height 53
click at [959, 57] on button "Download" at bounding box center [949, 63] width 57 height 16
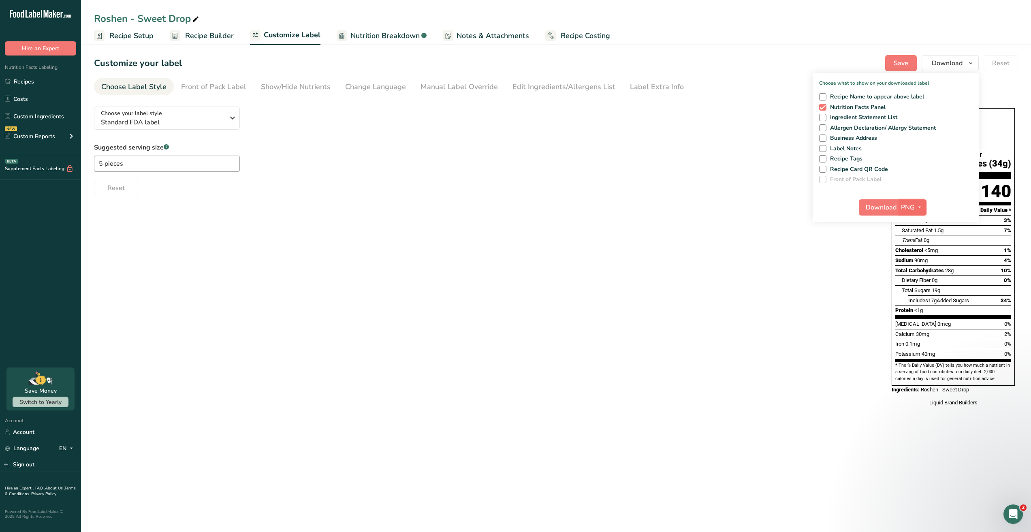
click at [911, 211] on span "PNG" at bounding box center [908, 207] width 14 height 10
click at [917, 263] on link "PDF" at bounding box center [913, 263] width 26 height 13
click at [871, 205] on span "Download" at bounding box center [881, 207] width 31 height 10
drag, startPoint x: 449, startPoint y: 155, endPoint x: 447, endPoint y: 146, distance: 9.5
click at [450, 153] on div "Suggested serving size .a-a{fill:#347362;}.b-a{fill:#fff;} 5 pieces Reset" at bounding box center [484, 169] width 781 height 53
